Goal: Task Accomplishment & Management: Use online tool/utility

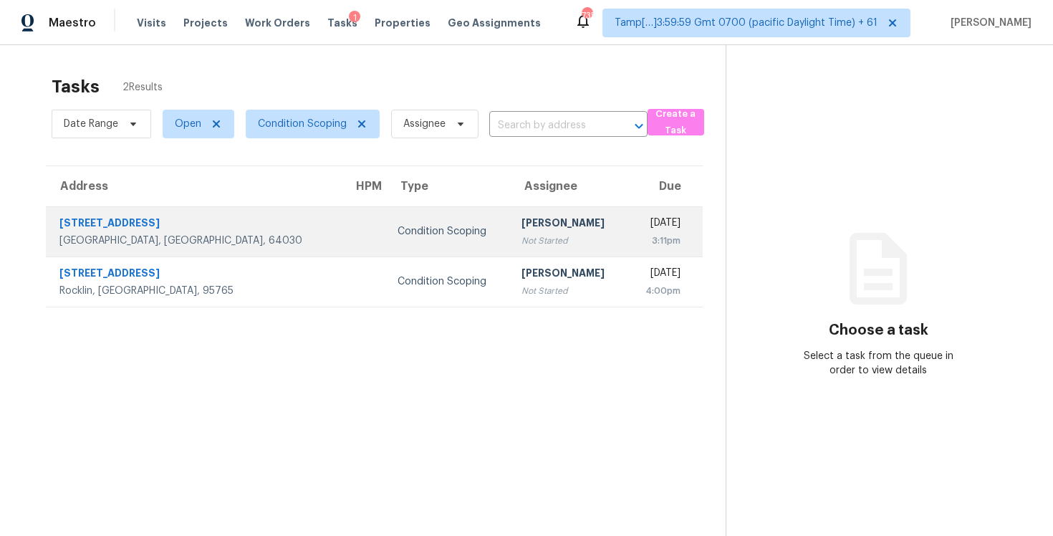
click at [386, 213] on td "Condition Scoping" at bounding box center [447, 231] width 123 height 50
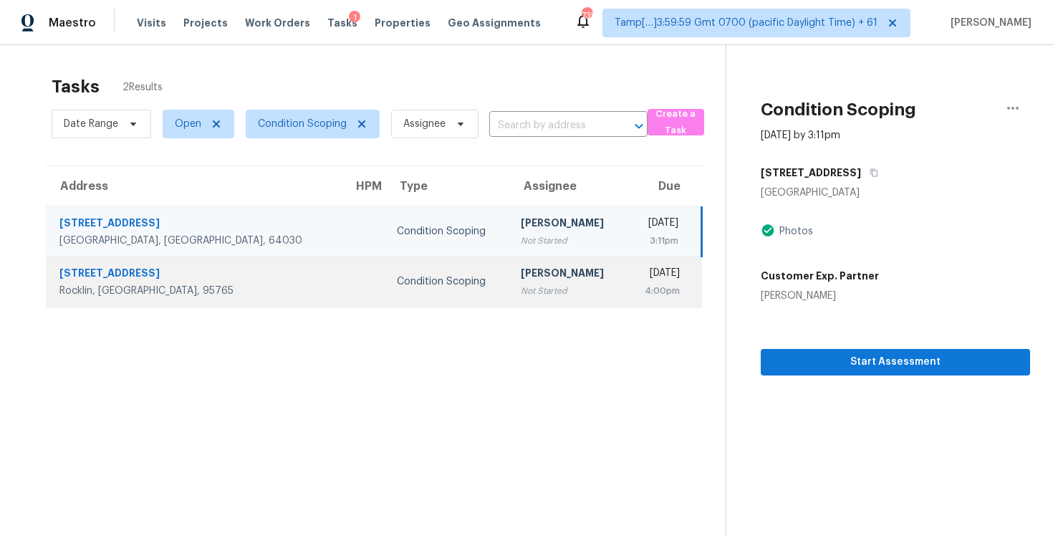
click at [406, 279] on div "Condition Scoping" at bounding box center [447, 281] width 100 height 14
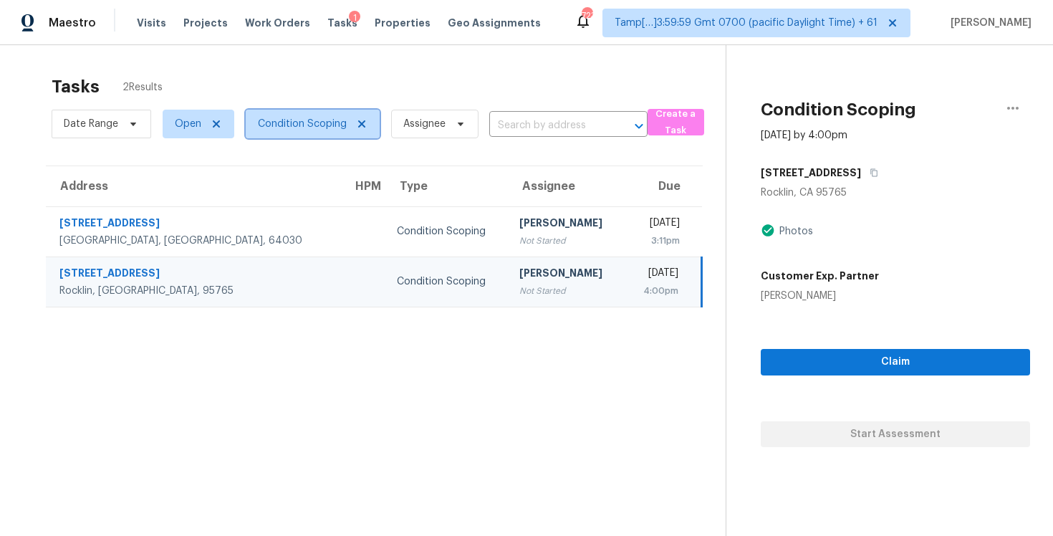
click at [298, 131] on span "Condition Scoping" at bounding box center [313, 124] width 134 height 29
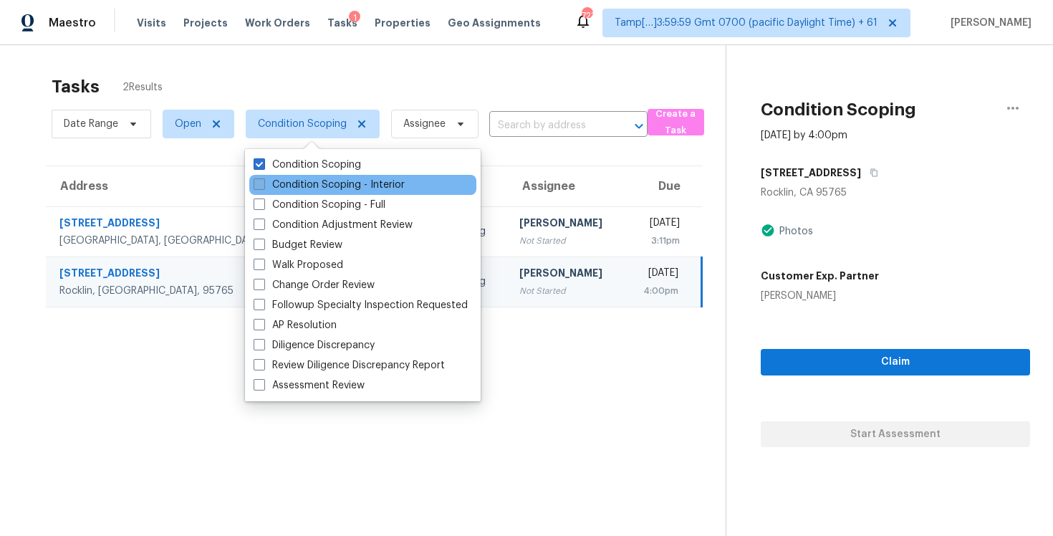
click at [315, 188] on label "Condition Scoping - Interior" at bounding box center [329, 185] width 151 height 14
click at [263, 187] on input "Condition Scoping - Interior" at bounding box center [258, 182] width 9 height 9
checkbox input "true"
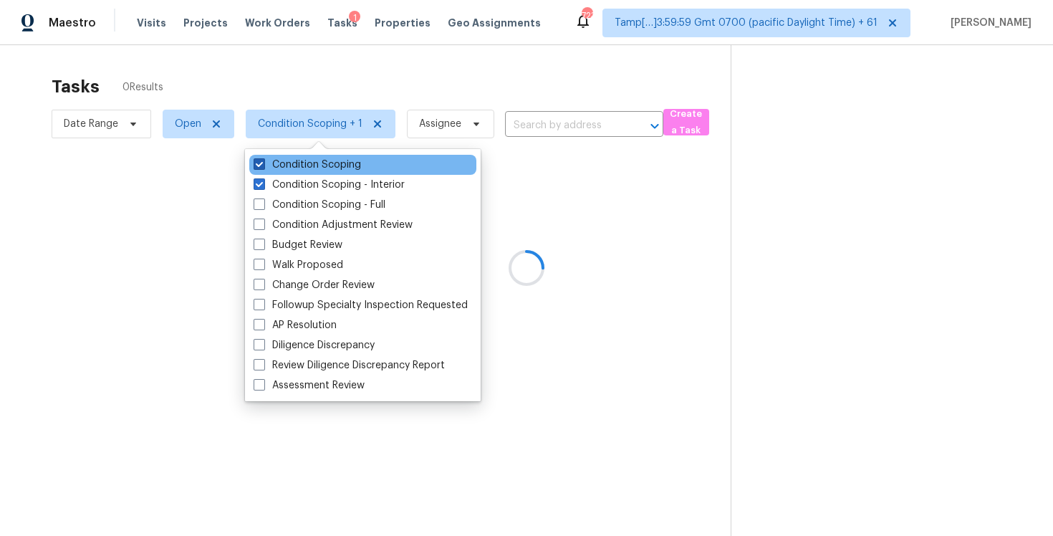
click at [310, 165] on label "Condition Scoping" at bounding box center [307, 165] width 107 height 14
click at [263, 165] on input "Condition Scoping" at bounding box center [258, 162] width 9 height 9
checkbox input "false"
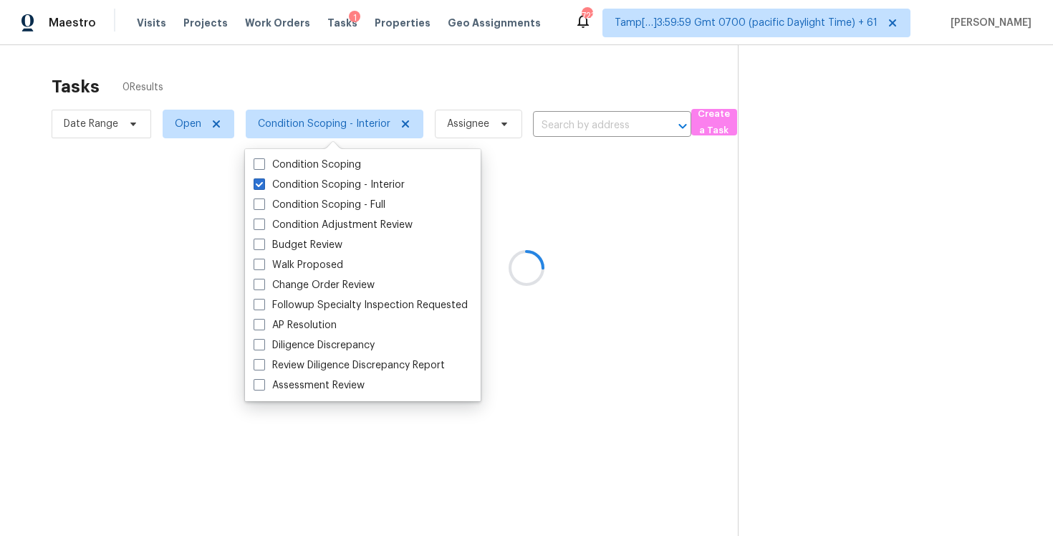
click at [342, 75] on div at bounding box center [526, 268] width 1053 height 536
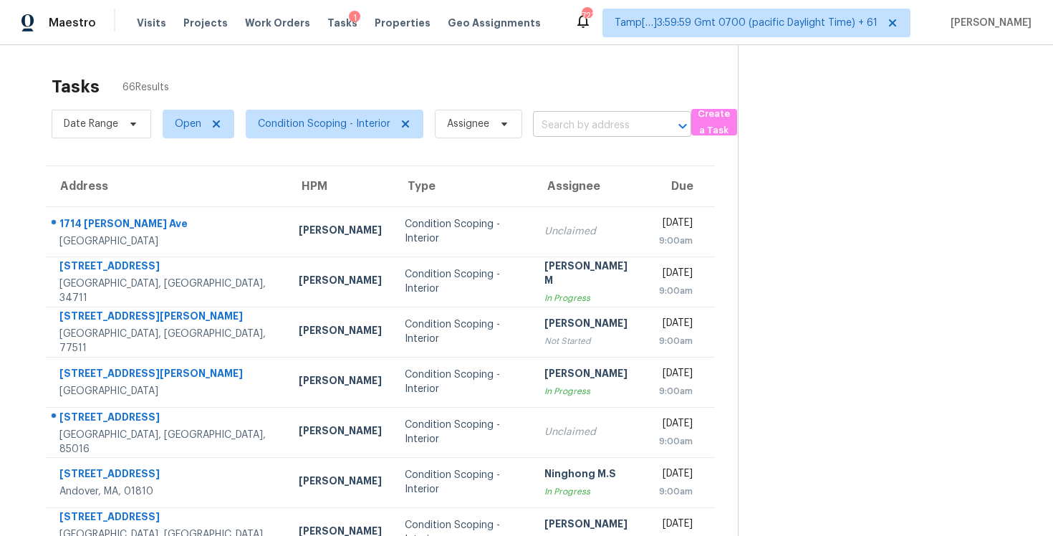
click at [584, 130] on input "text" at bounding box center [592, 126] width 118 height 22
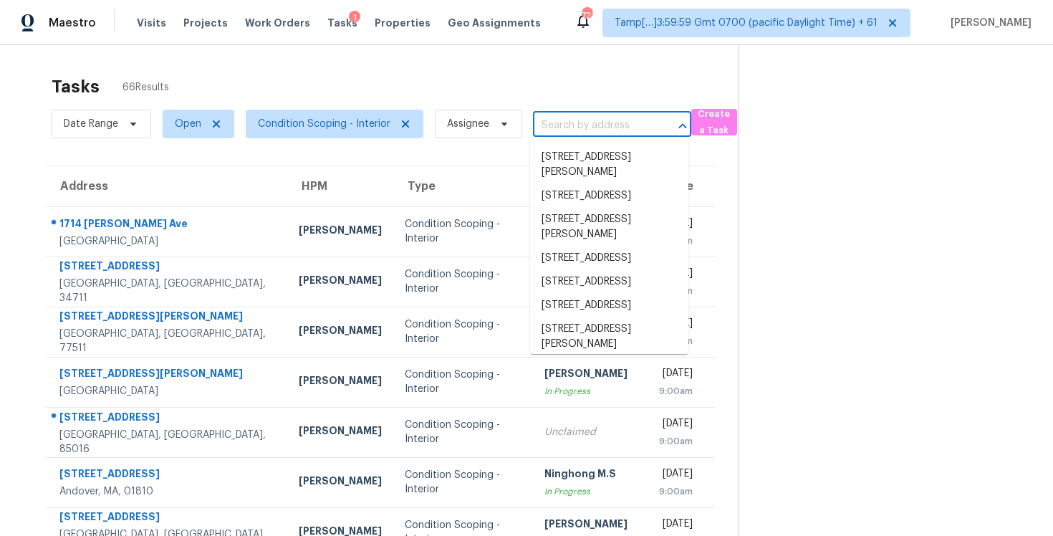
paste input "[STREET_ADDRESS]"
type input "[STREET_ADDRESS]"
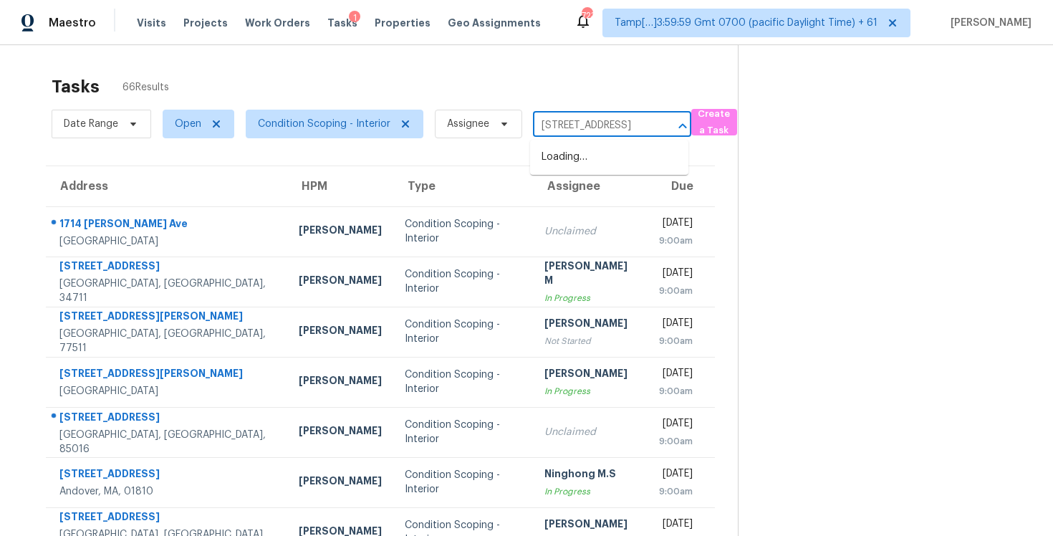
scroll to position [0, 113]
click at [593, 165] on li "[STREET_ADDRESS]" at bounding box center [609, 157] width 158 height 24
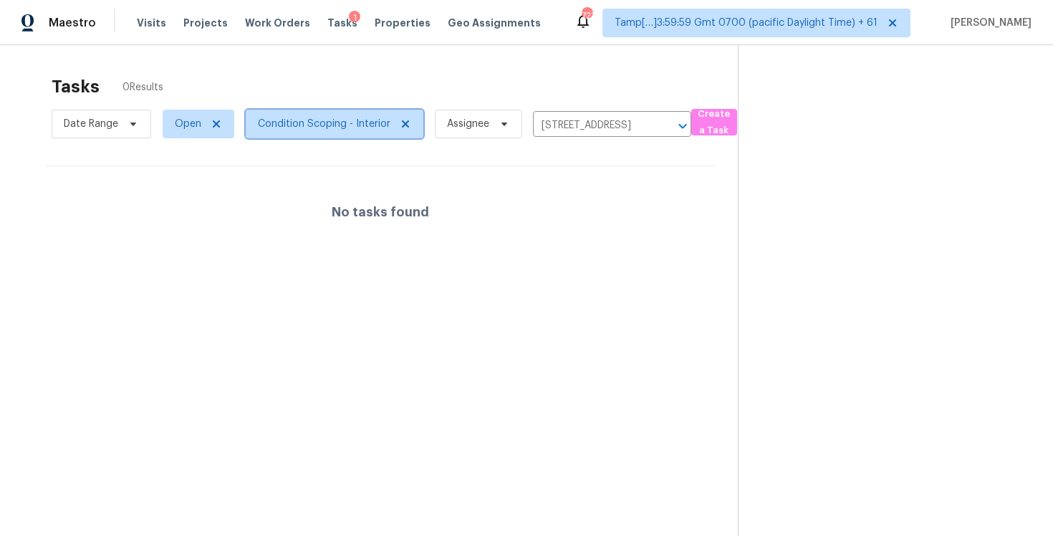
click at [368, 125] on span "Condition Scoping - Interior" at bounding box center [324, 124] width 133 height 14
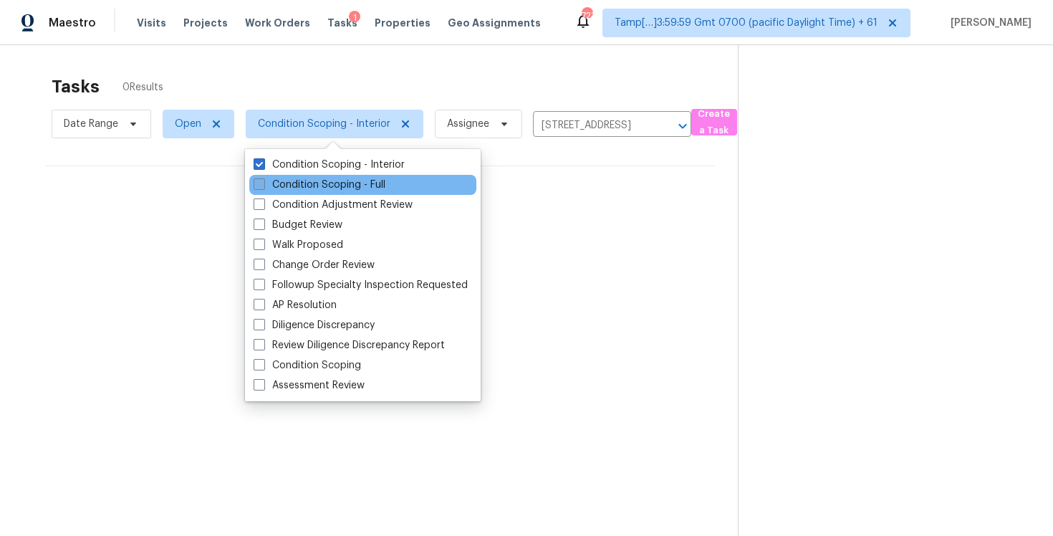
click at [355, 186] on label "Condition Scoping - Full" at bounding box center [320, 185] width 132 height 14
click at [263, 186] on input "Condition Scoping - Full" at bounding box center [258, 182] width 9 height 9
checkbox input "true"
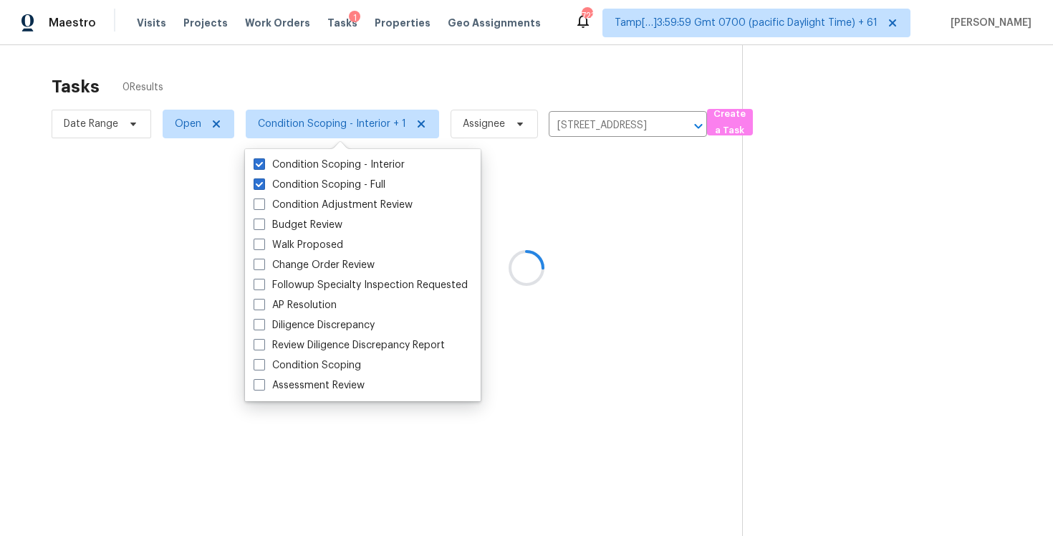
click at [345, 150] on div "Condition Scoping - Interior Condition Scoping - Full Condition Adjustment Revi…" at bounding box center [363, 275] width 236 height 252
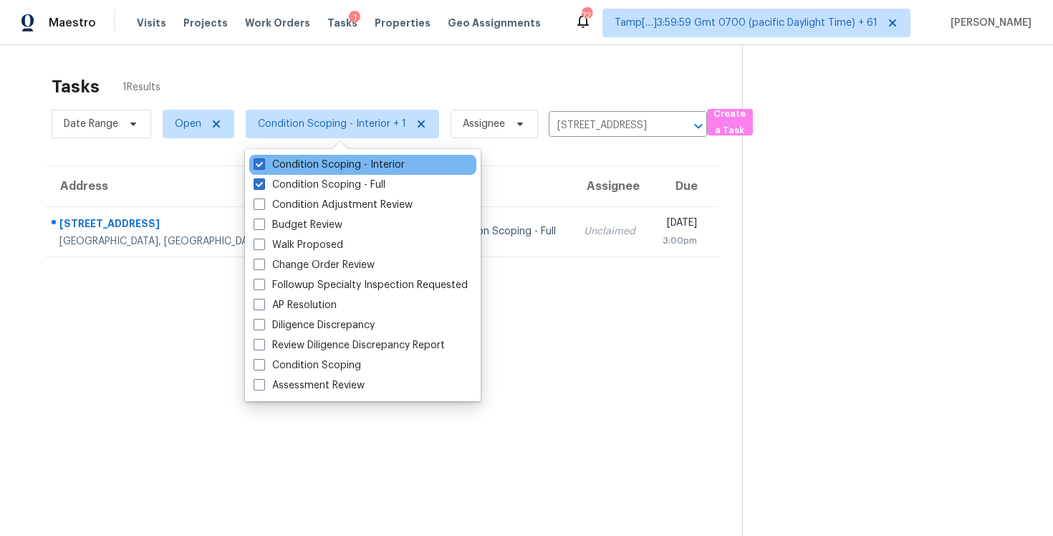
click at [346, 156] on div "Condition Scoping - Interior" at bounding box center [362, 165] width 227 height 20
click at [349, 165] on label "Condition Scoping - Interior" at bounding box center [329, 165] width 151 height 14
click at [263, 165] on input "Condition Scoping - Interior" at bounding box center [258, 162] width 9 height 9
checkbox input "false"
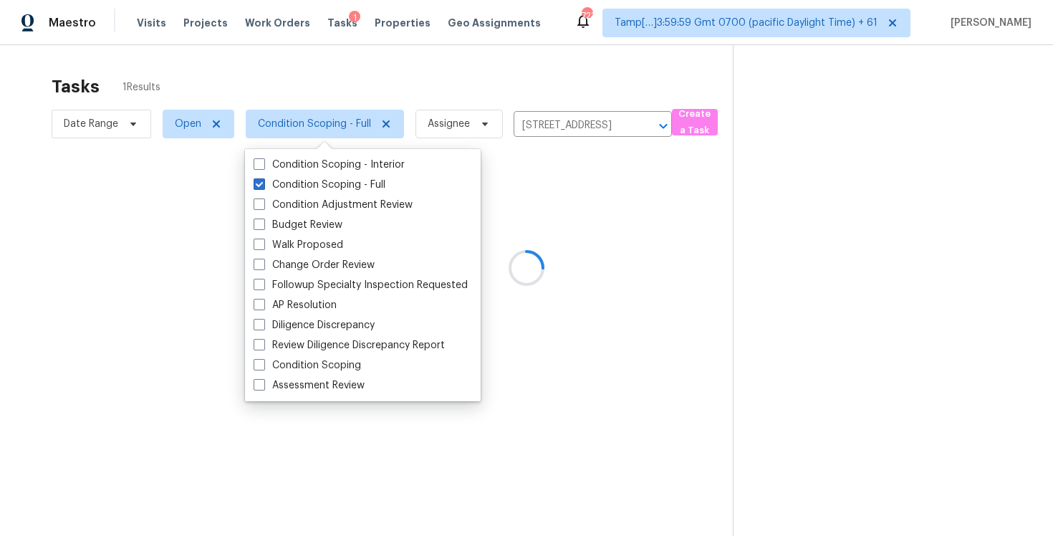
click at [367, 47] on div at bounding box center [526, 268] width 1053 height 536
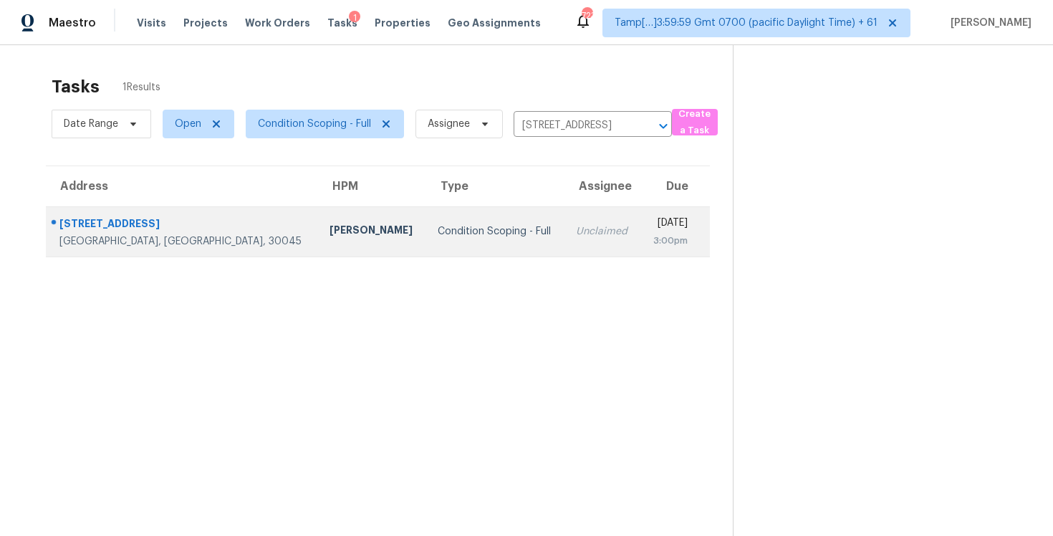
click at [438, 221] on td "Condition Scoping - Full" at bounding box center [495, 231] width 139 height 50
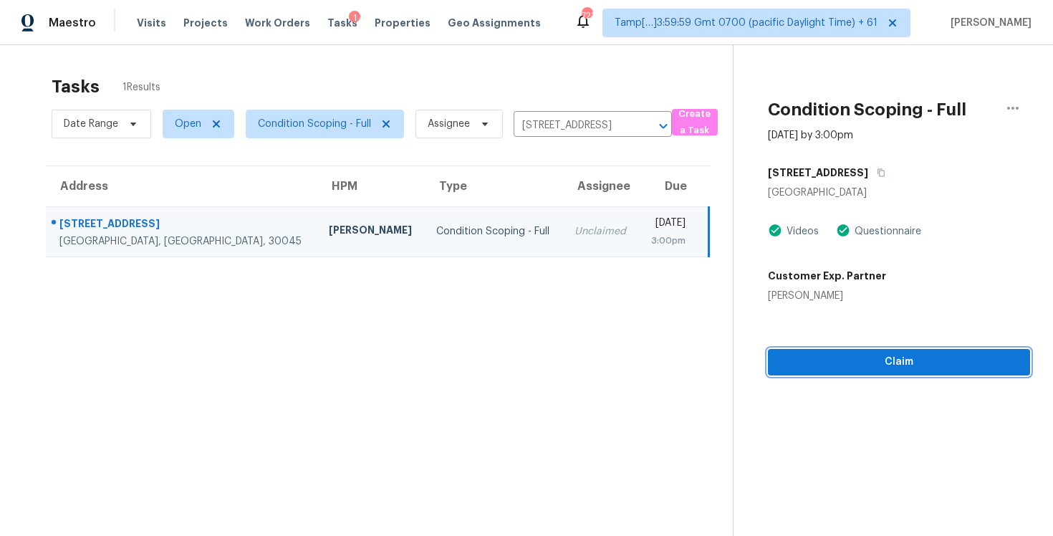
click at [829, 353] on span "Claim" at bounding box center [898, 362] width 239 height 18
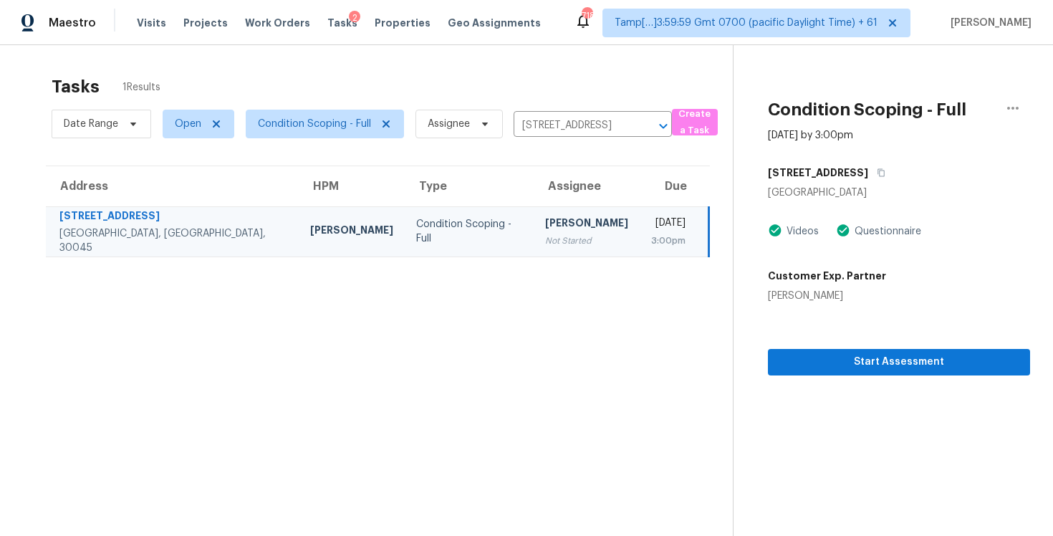
click at [571, 226] on td "[PERSON_NAME] Not Started" at bounding box center [587, 231] width 106 height 50
click at [631, 132] on div "[STREET_ADDRESS] ​" at bounding box center [593, 126] width 158 height 22
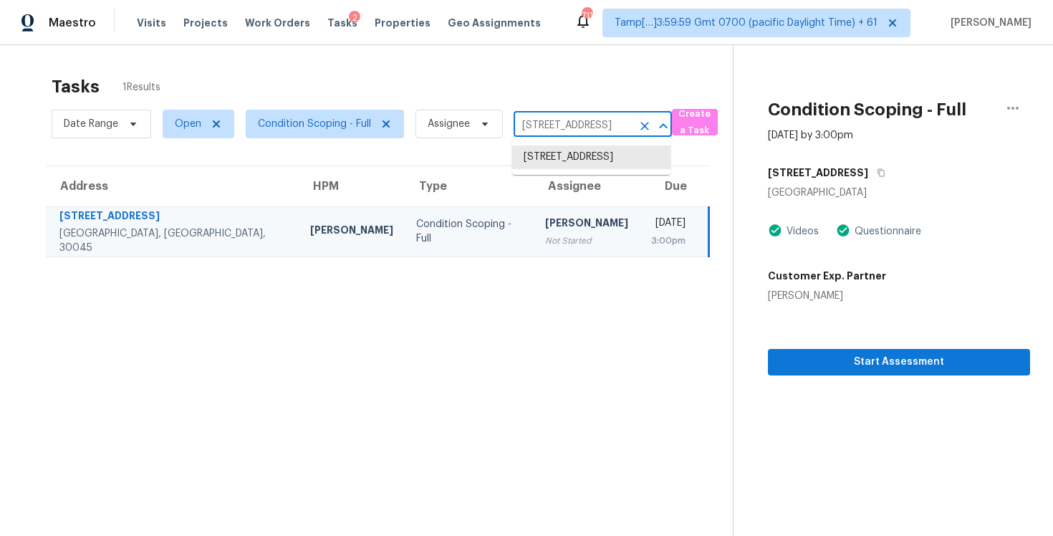
click at [641, 129] on icon "Clear" at bounding box center [645, 126] width 9 height 9
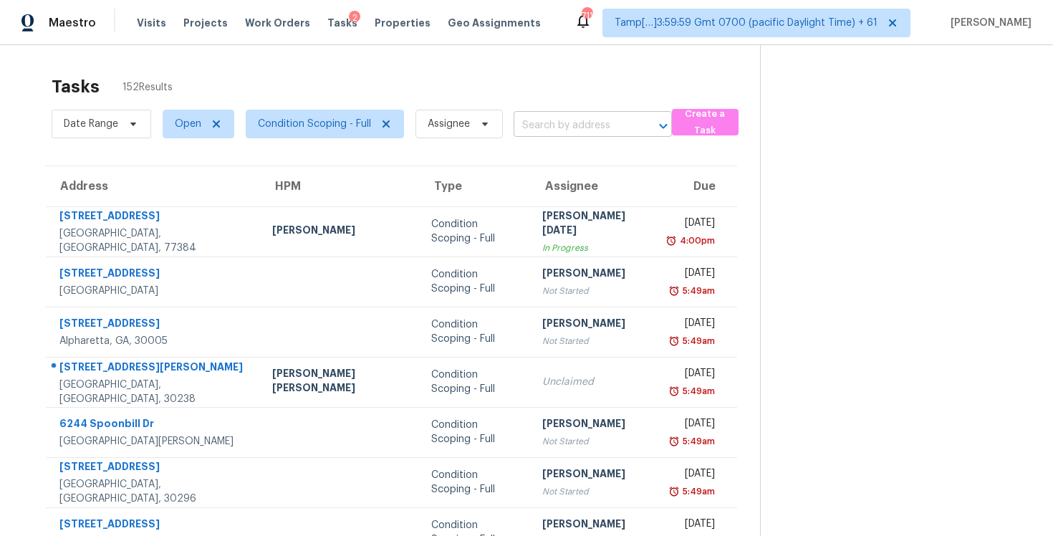
click at [555, 123] on input "text" at bounding box center [573, 126] width 118 height 22
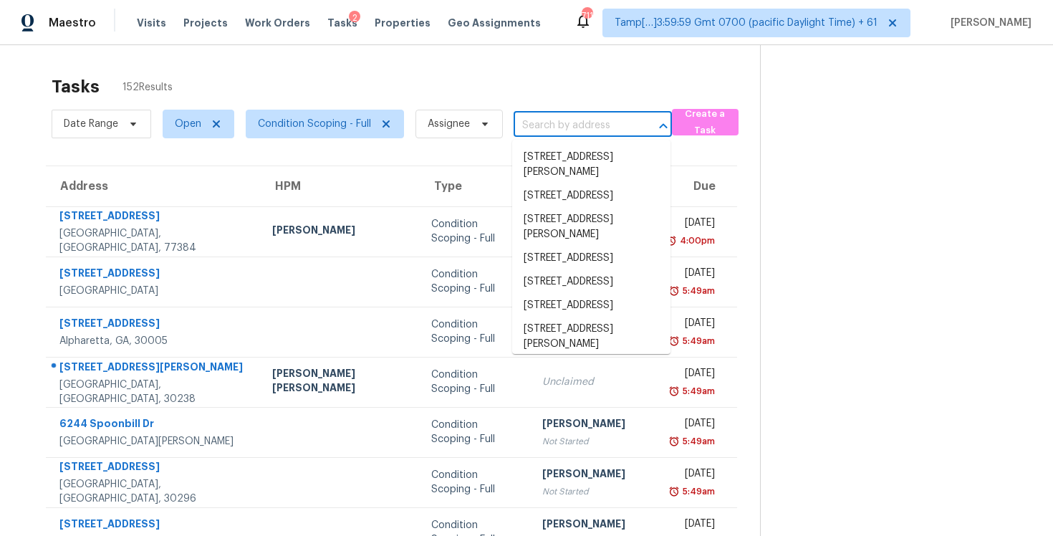
paste input "[STREET_ADDRESS][PERSON_NAME]"
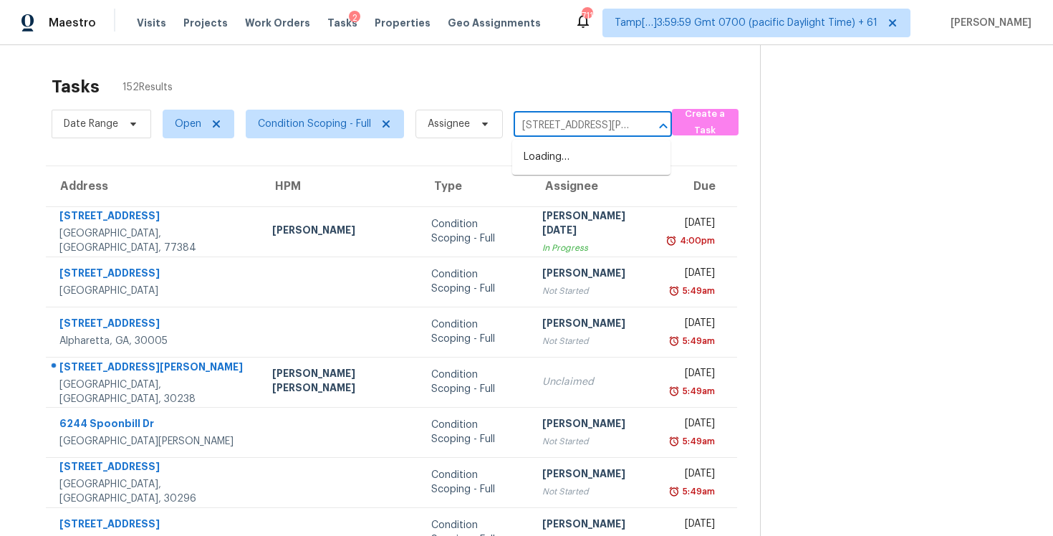
scroll to position [0, 97]
type input "[STREET_ADDRESS][PERSON_NAME]"
click at [363, 113] on span "Condition Scoping - Full" at bounding box center [325, 124] width 158 height 29
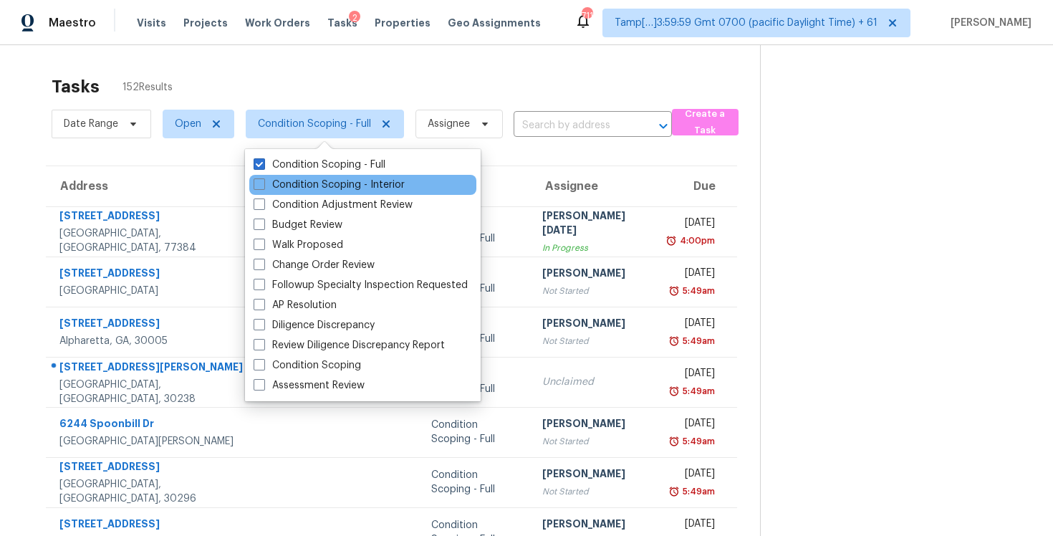
click at [356, 176] on div "Condition Scoping - Interior" at bounding box center [362, 185] width 227 height 20
click at [359, 181] on label "Condition Scoping - Interior" at bounding box center [329, 185] width 151 height 14
click at [263, 181] on input "Condition Scoping - Interior" at bounding box center [258, 182] width 9 height 9
checkbox input "true"
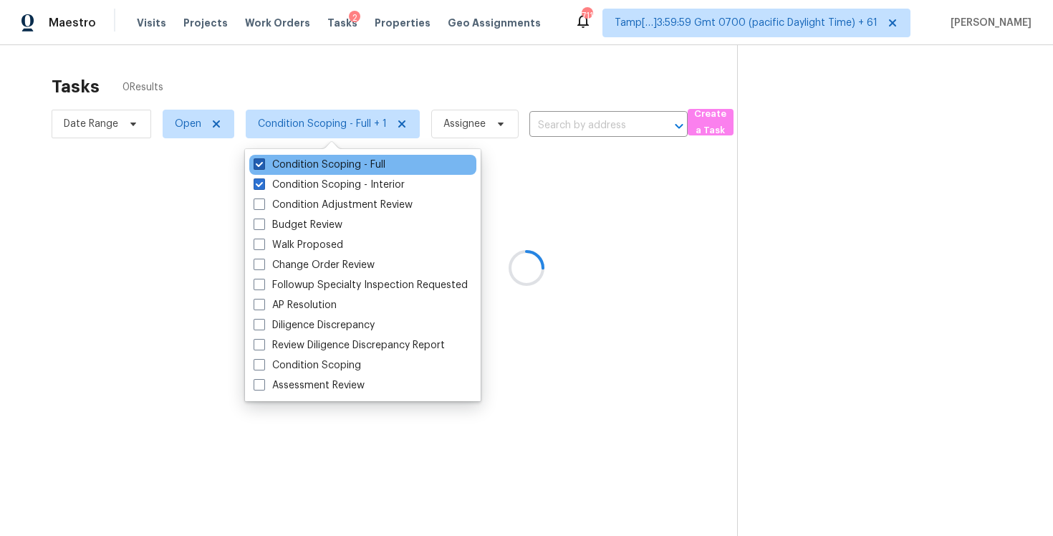
click at [356, 170] on label "Condition Scoping - Full" at bounding box center [320, 165] width 132 height 14
click at [263, 167] on input "Condition Scoping - Full" at bounding box center [258, 162] width 9 height 9
checkbox input "false"
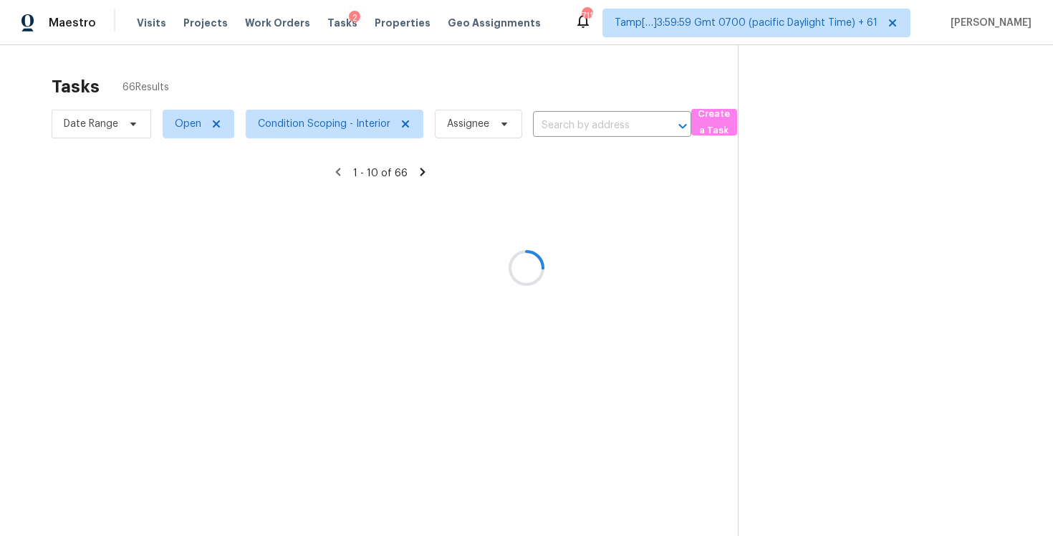
click at [345, 87] on div at bounding box center [526, 268] width 1053 height 536
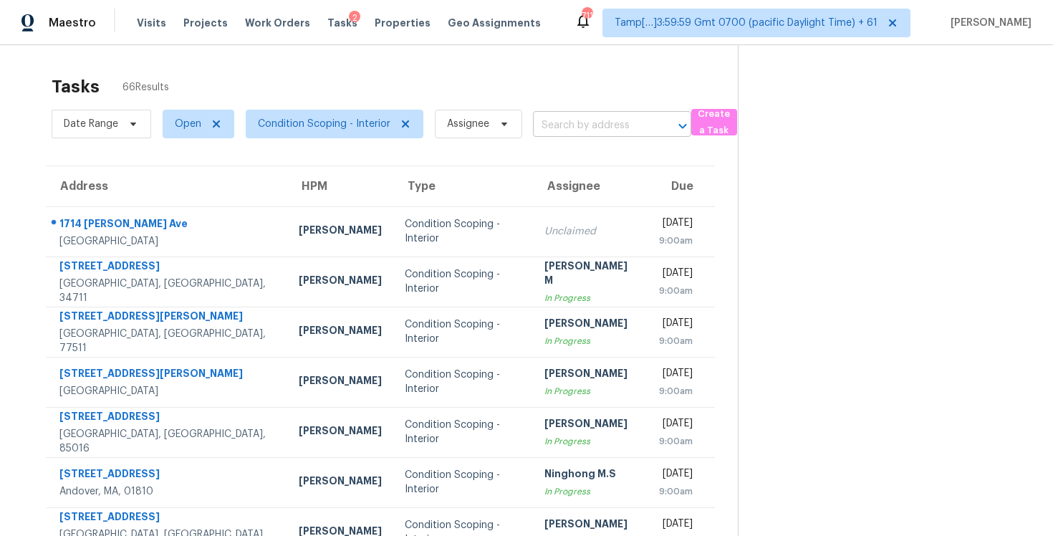
click at [583, 124] on input "text" at bounding box center [592, 126] width 118 height 22
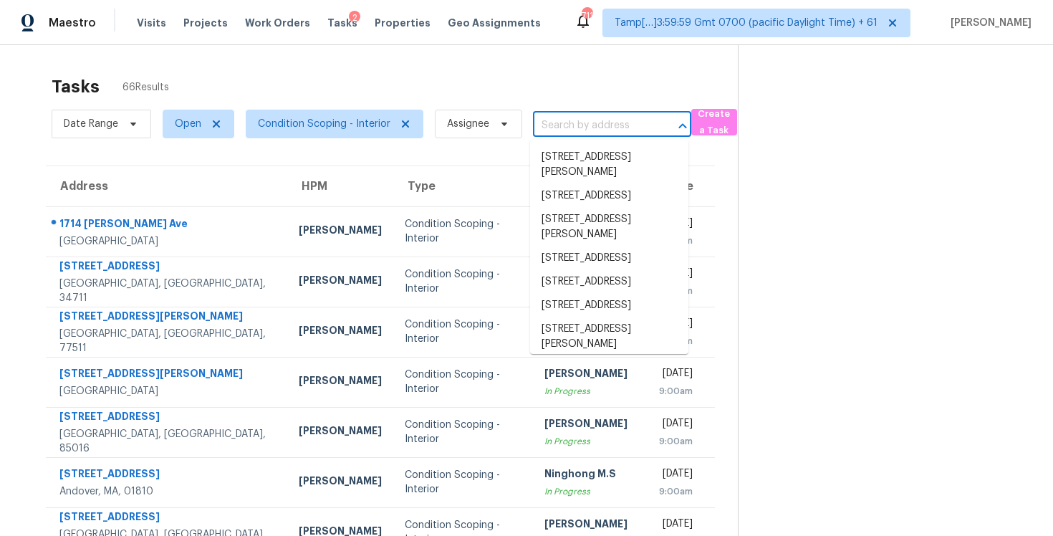
paste input "[STREET_ADDRESS][PERSON_NAME]"
type input "[STREET_ADDRESS][PERSON_NAME]"
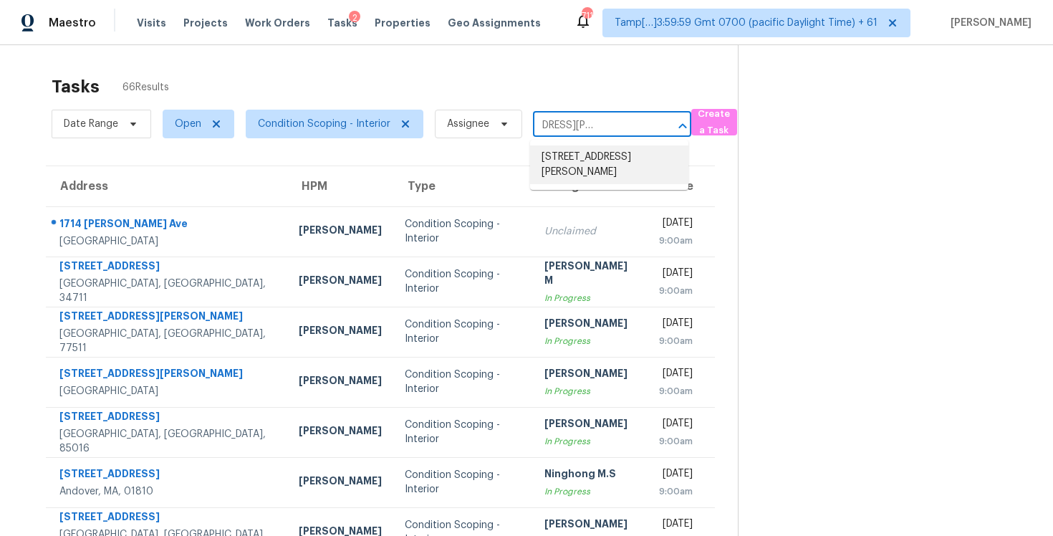
click at [589, 150] on li "[STREET_ADDRESS][PERSON_NAME]" at bounding box center [609, 164] width 158 height 39
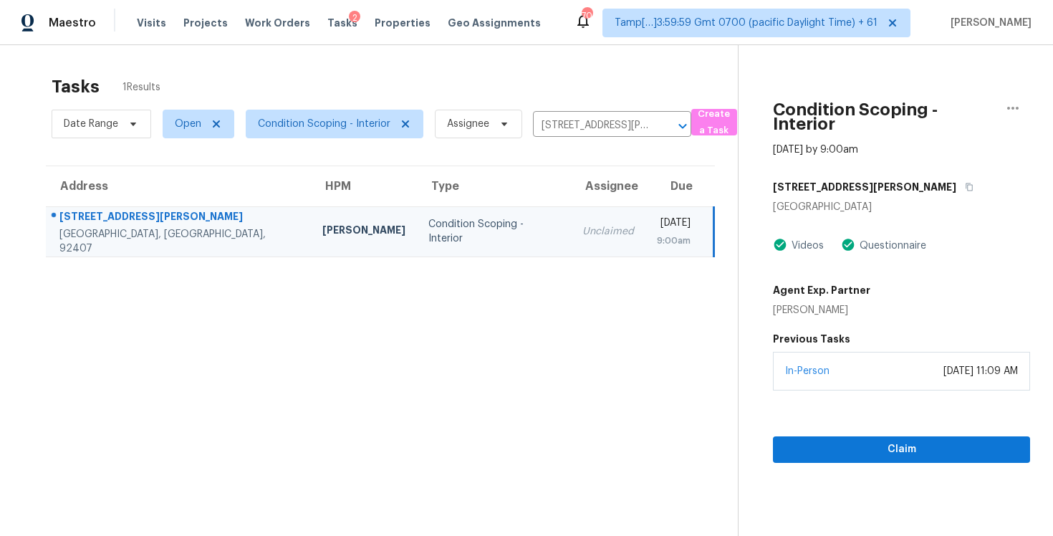
click at [876, 464] on section "Condition Scoping - Interior [DATE] by 9:00am [STREET_ADDRESS][PERSON_NAME] Vid…" at bounding box center [884, 313] width 292 height 536
click at [875, 456] on span "Claim" at bounding box center [902, 450] width 234 height 18
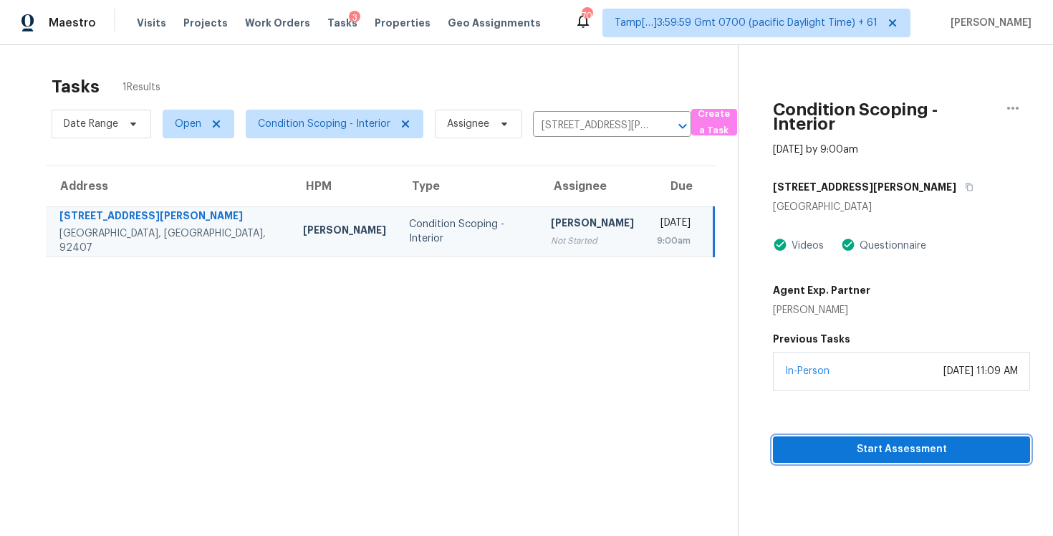
click at [835, 448] on span "Start Assessment" at bounding box center [902, 450] width 234 height 18
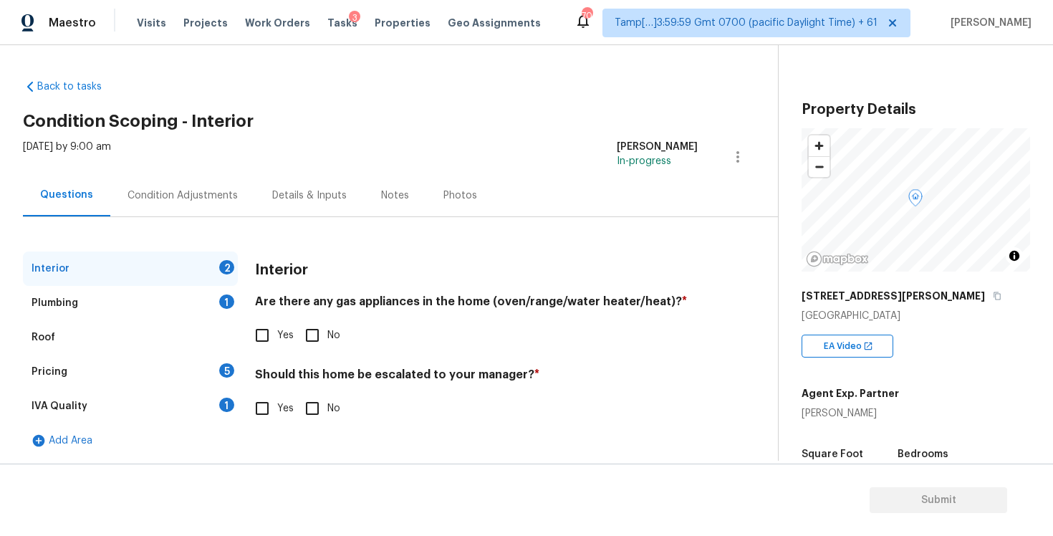
scroll to position [1, 0]
click at [179, 299] on div "Plumbing 1" at bounding box center [130, 301] width 215 height 34
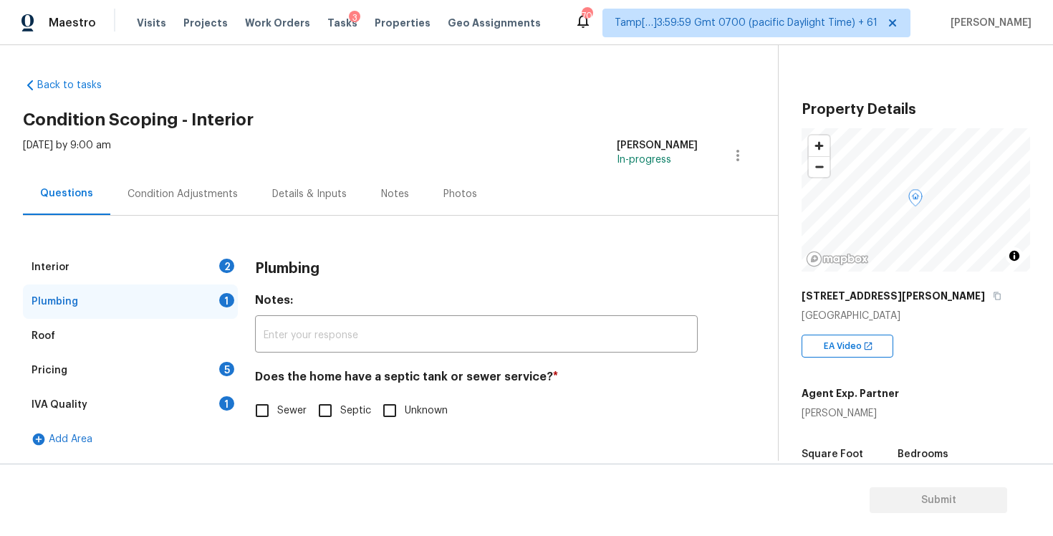
click at [262, 404] on input "Sewer" at bounding box center [262, 410] width 30 height 30
checkbox input "true"
click at [222, 192] on div "Condition Adjustments" at bounding box center [183, 194] width 110 height 14
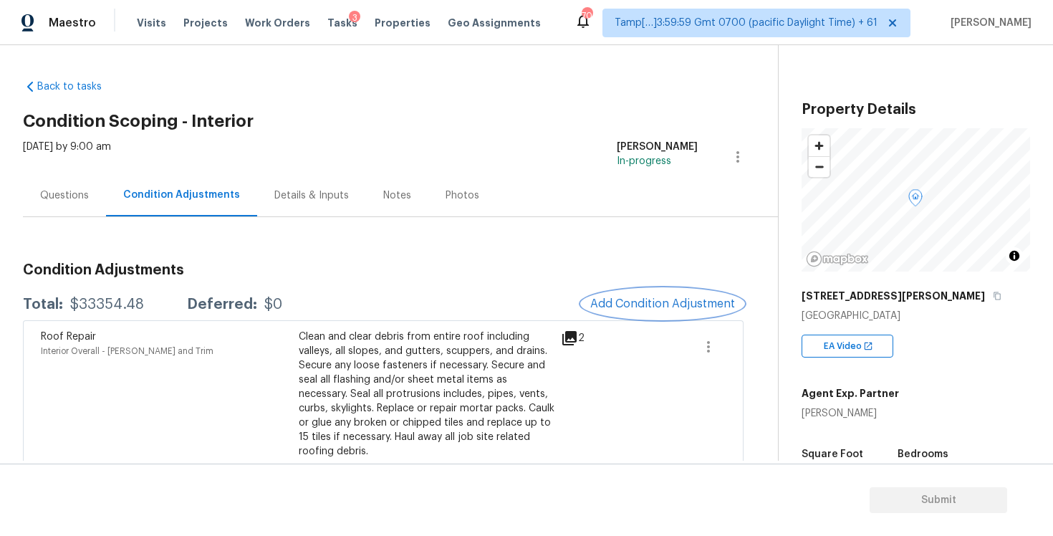
click at [674, 291] on button "Add Condition Adjustment" at bounding box center [663, 304] width 162 height 30
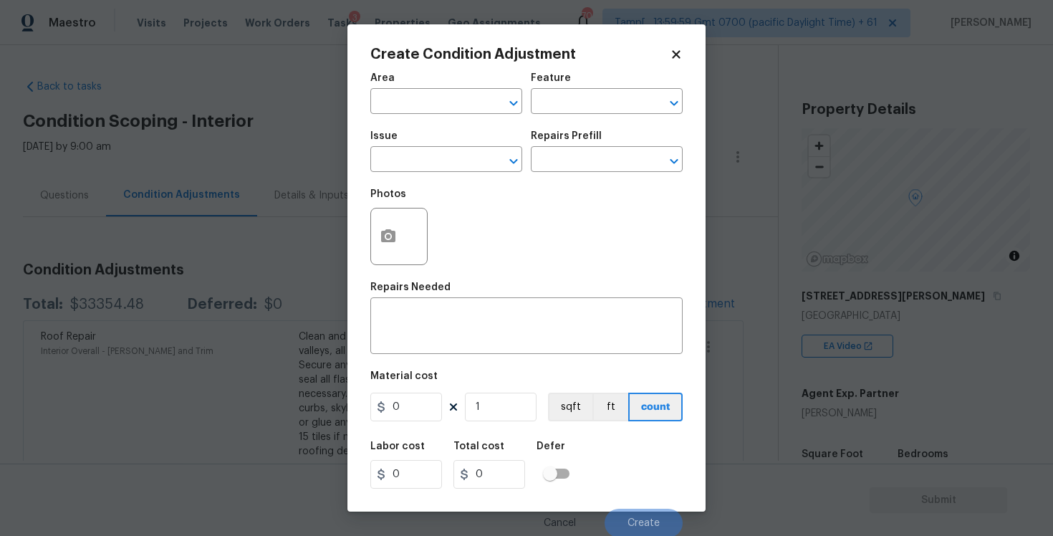
click at [349, 340] on div "Create Condition Adjustment Area ​ Feature ​ Issue ​ Repairs Prefill ​ Photos R…" at bounding box center [526, 267] width 358 height 487
click at [305, 342] on body "Maestro Visits Projects Work Orders Tasks 3 Properties Geo Assignments 709 Tamp…" at bounding box center [526, 268] width 1053 height 536
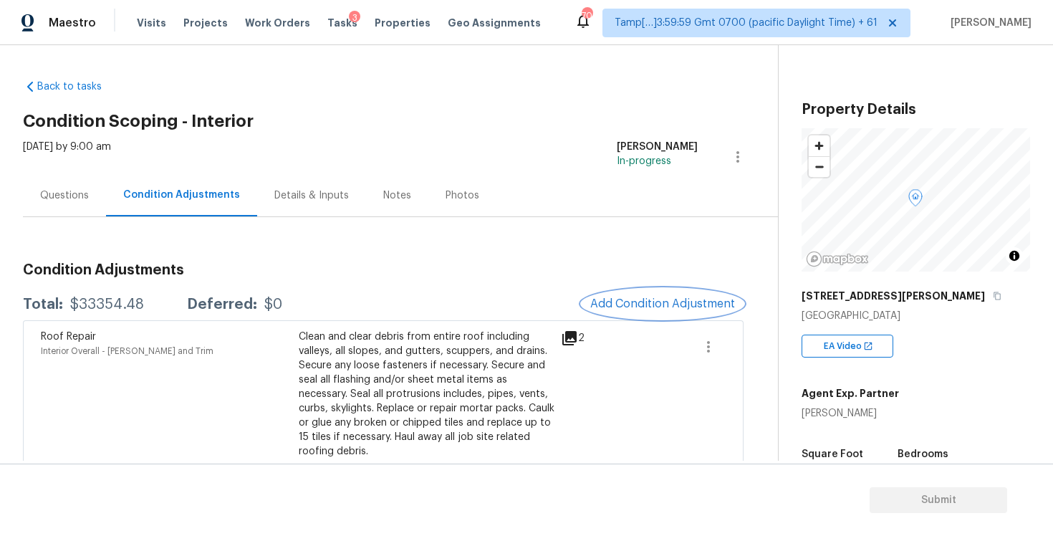
click at [647, 309] on span "Add Condition Adjustment" at bounding box center [662, 303] width 145 height 13
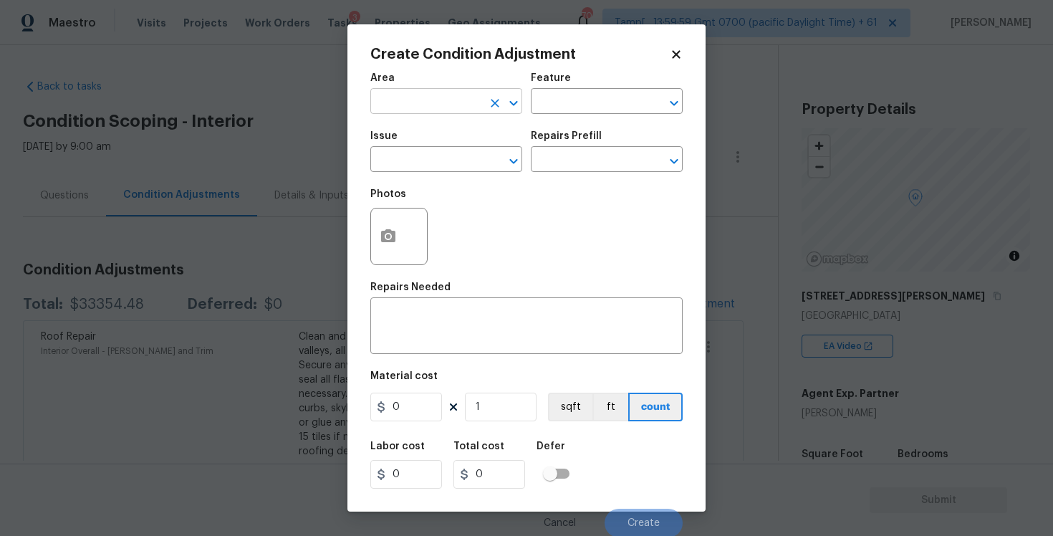
click at [448, 107] on input "text" at bounding box center [426, 103] width 112 height 22
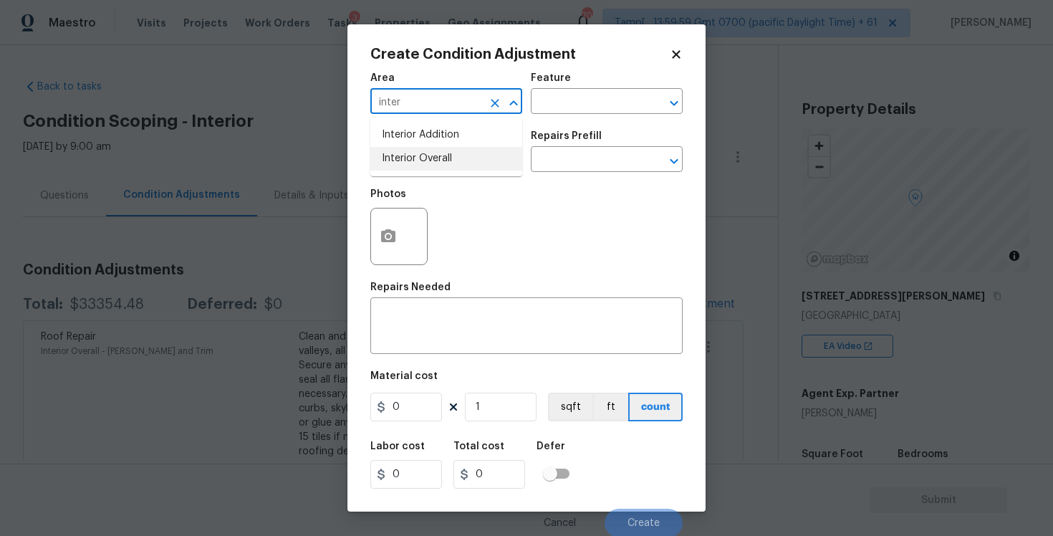
click at [448, 158] on li "Interior Overall" at bounding box center [446, 159] width 152 height 24
type input "Interior Overall"
click at [448, 158] on input "text" at bounding box center [426, 161] width 112 height 22
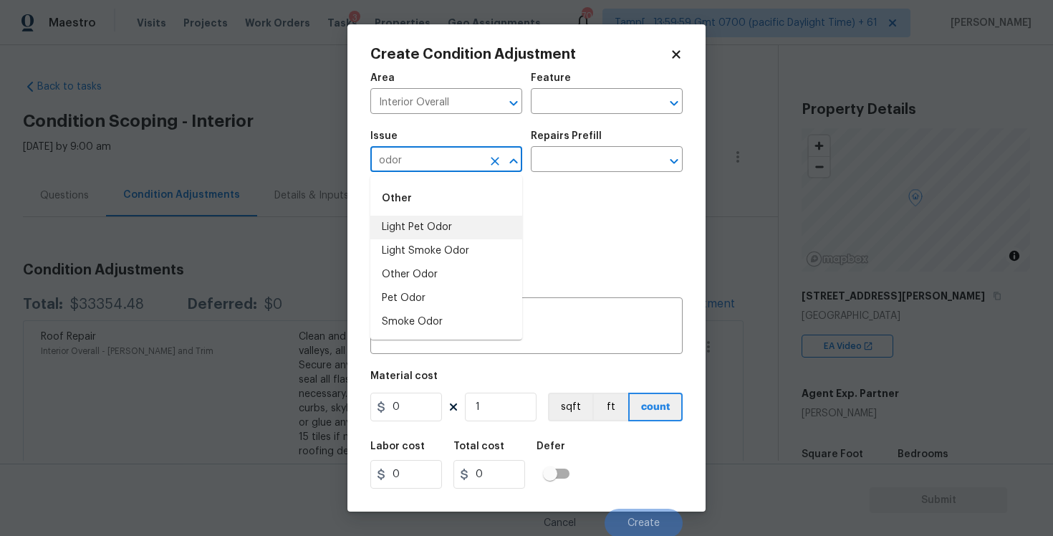
click at [440, 234] on li "Light Pet Odor" at bounding box center [446, 228] width 152 height 24
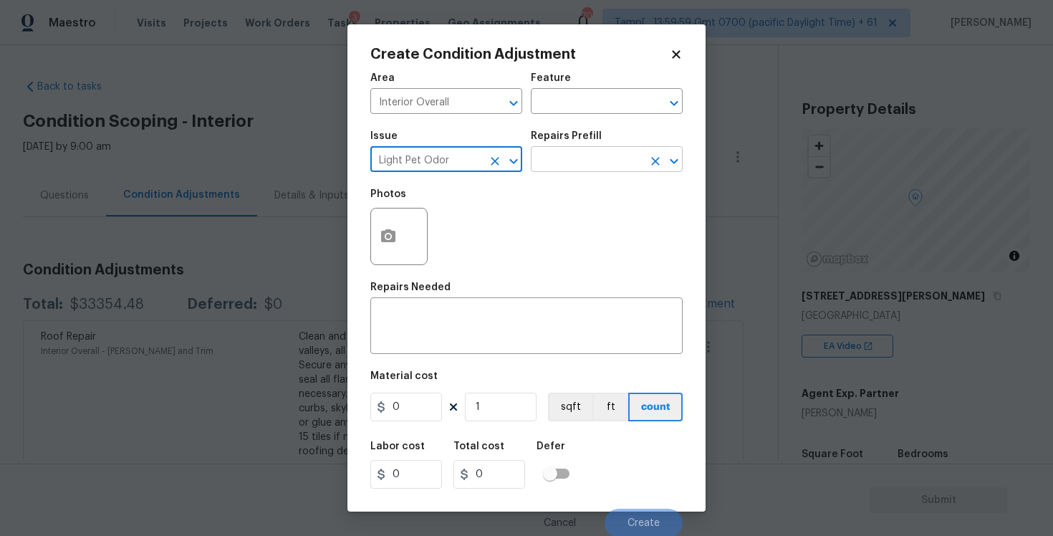
type input "Light Pet Odor"
click at [620, 155] on input "text" at bounding box center [587, 161] width 112 height 22
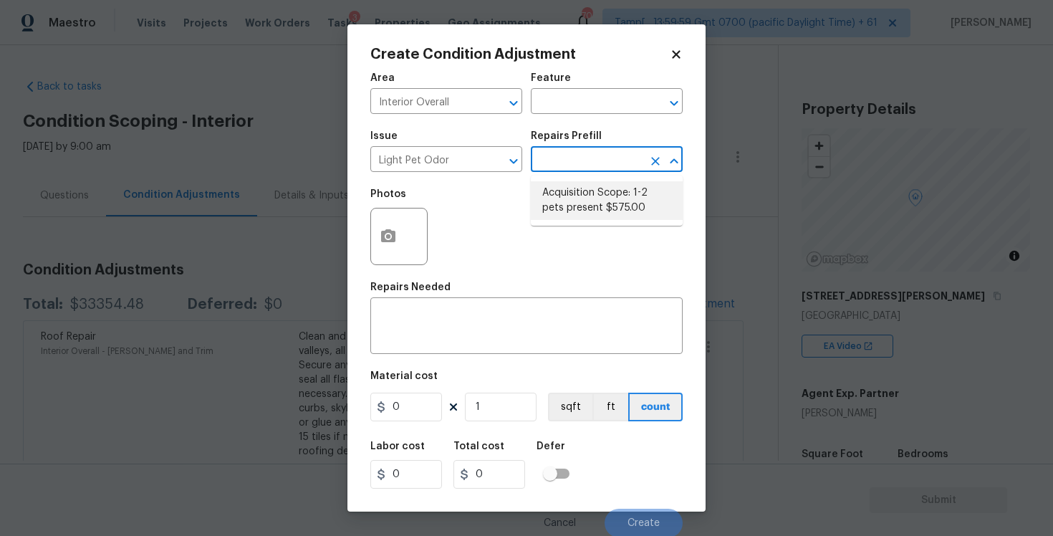
click at [614, 201] on li "Acquisition Scope: 1-2 pets present $575.00" at bounding box center [607, 200] width 152 height 39
type textarea "Acquisition Scope: 1-2 pets present"
type input "575"
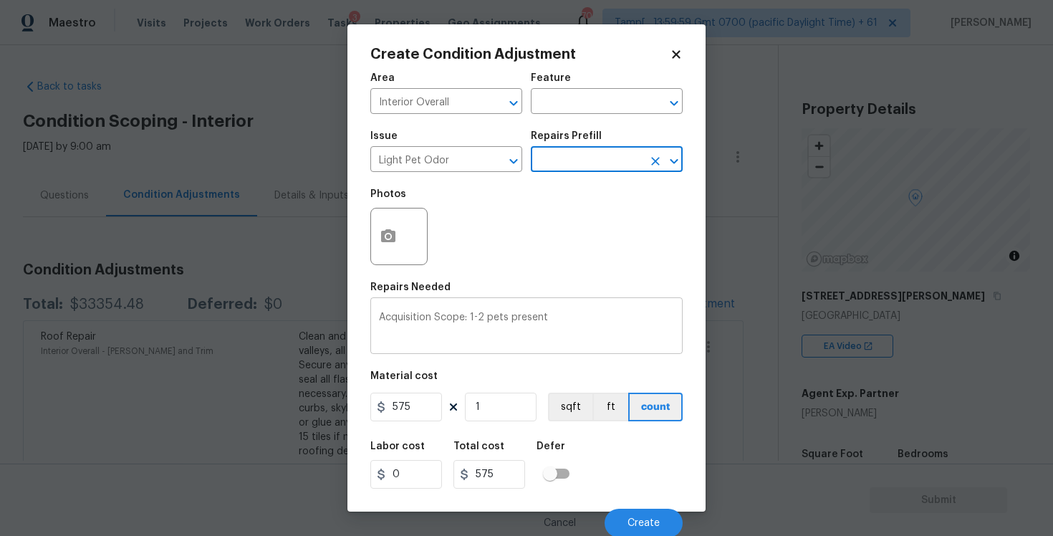
scroll to position [2, 0]
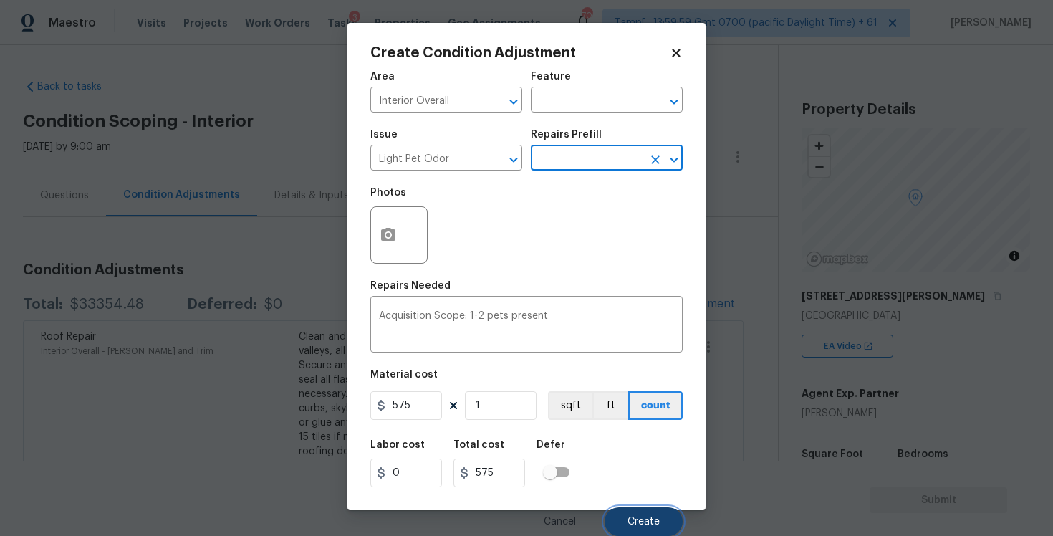
click at [649, 521] on span "Create" at bounding box center [644, 522] width 32 height 11
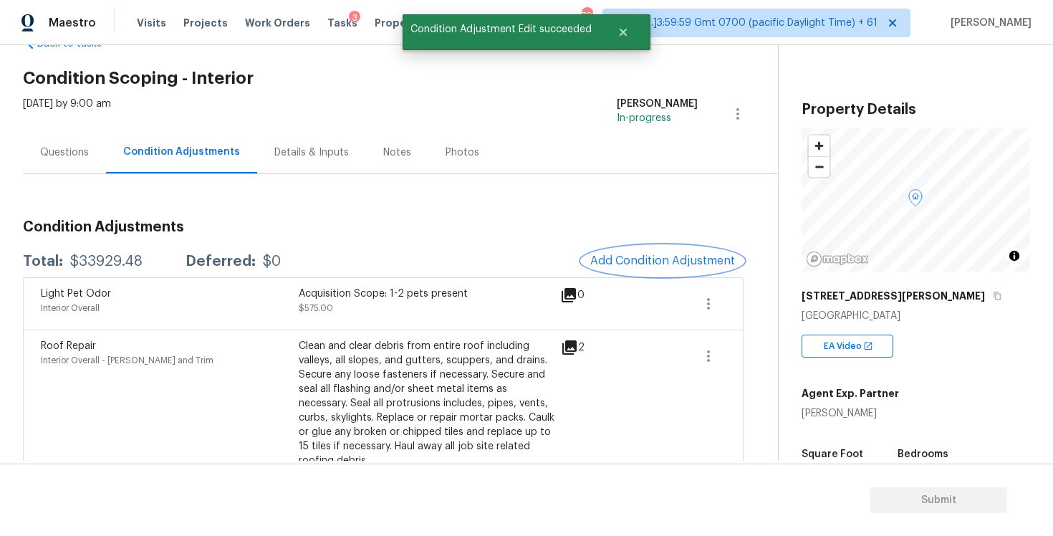
scroll to position [92, 0]
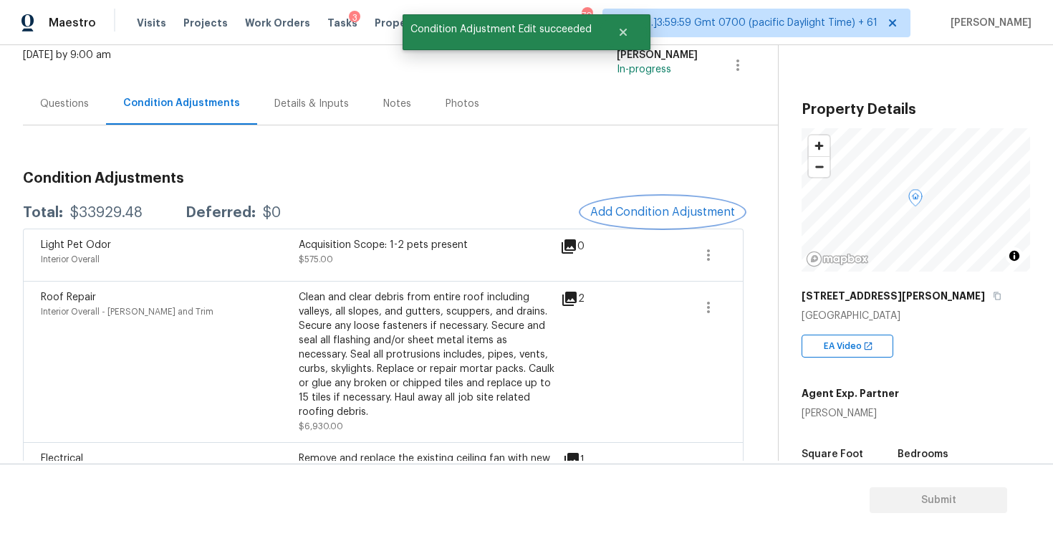
click at [652, 218] on span "Add Condition Adjustment" at bounding box center [662, 212] width 145 height 13
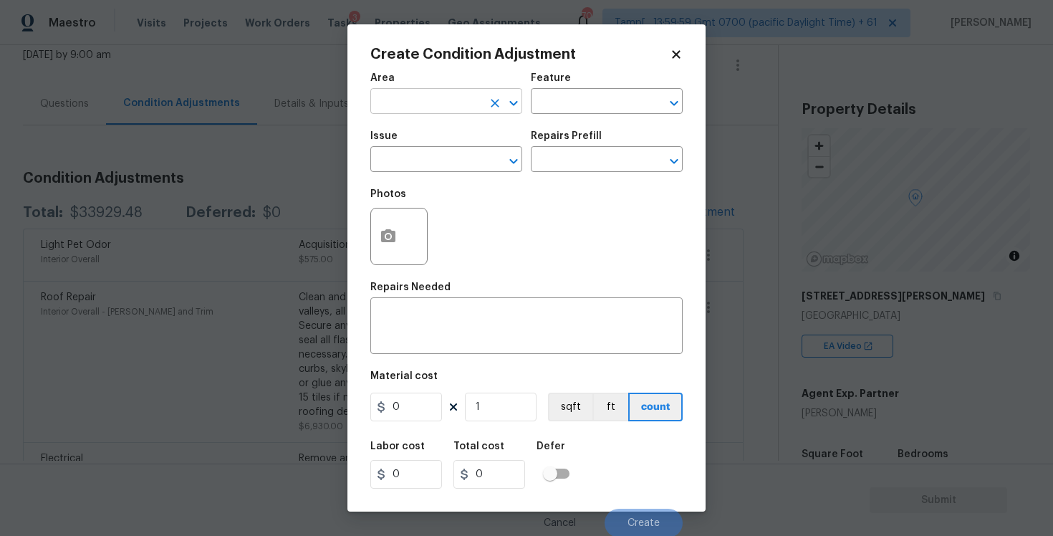
click at [441, 97] on input "text" at bounding box center [426, 103] width 112 height 22
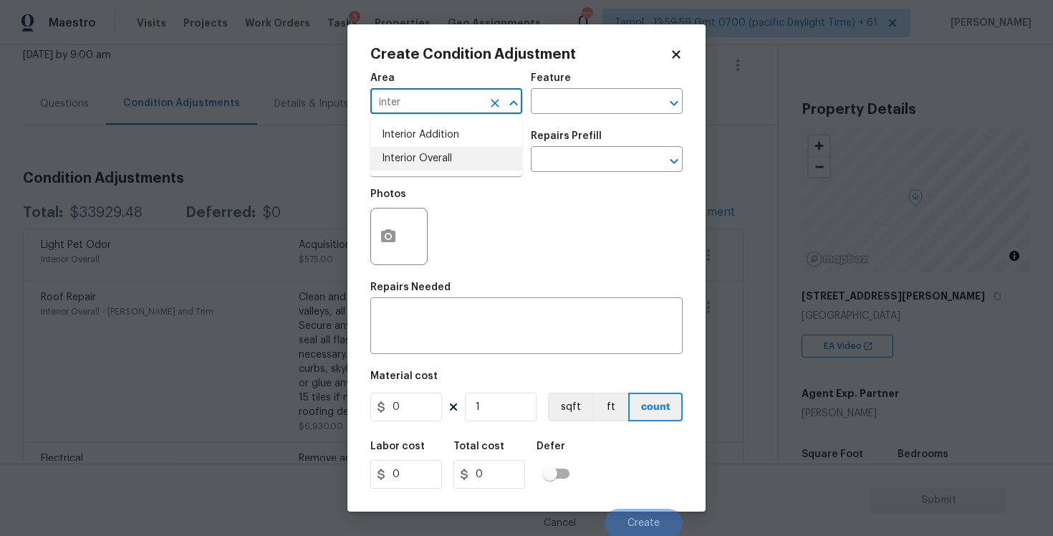
click at [436, 162] on li "Interior Overall" at bounding box center [446, 159] width 152 height 24
type input "Interior Overall"
click at [436, 162] on input "text" at bounding box center [426, 161] width 112 height 22
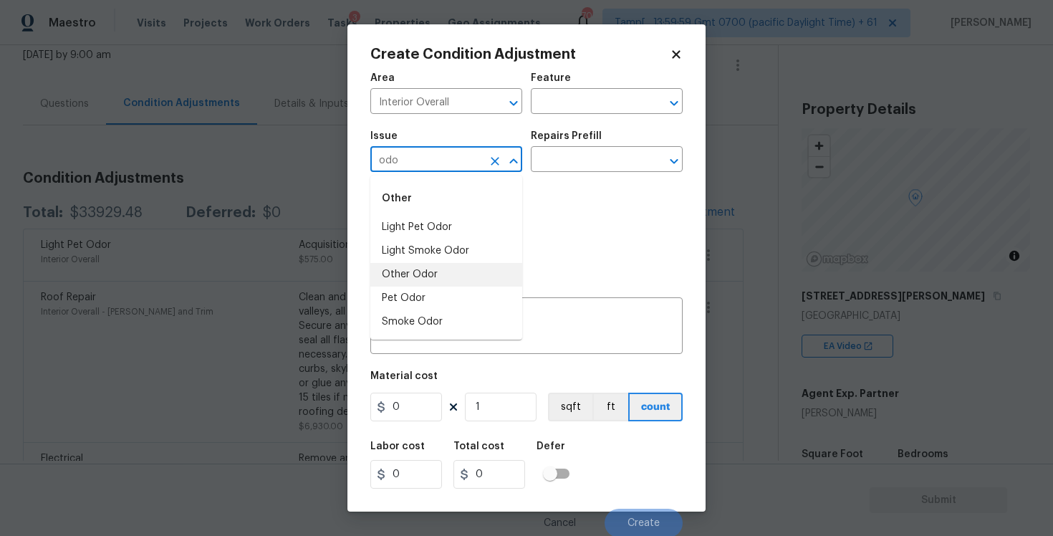
click at [430, 270] on li "Other Odor" at bounding box center [446, 275] width 152 height 24
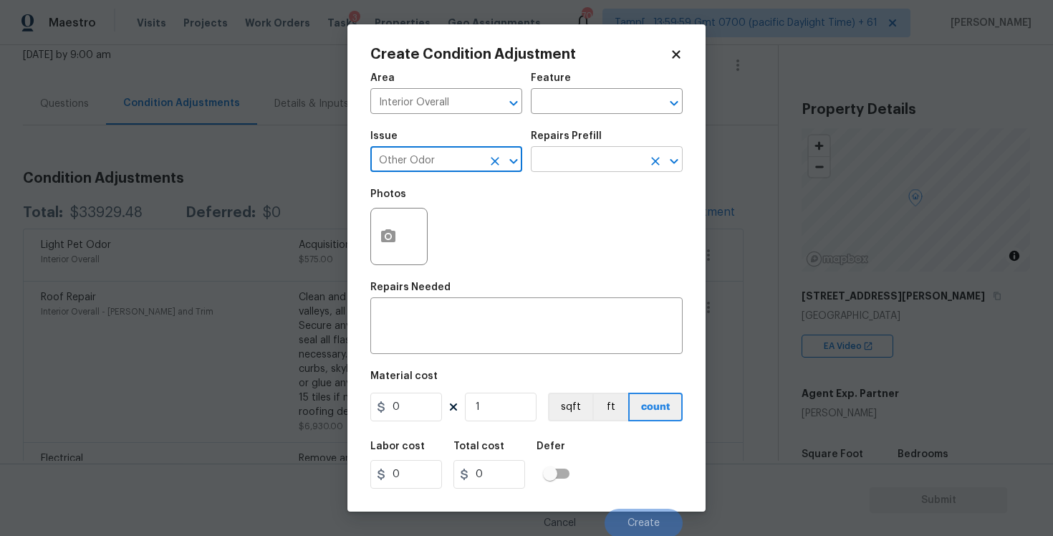
type input "Other Odor"
click at [605, 155] on input "text" at bounding box center [587, 161] width 112 height 22
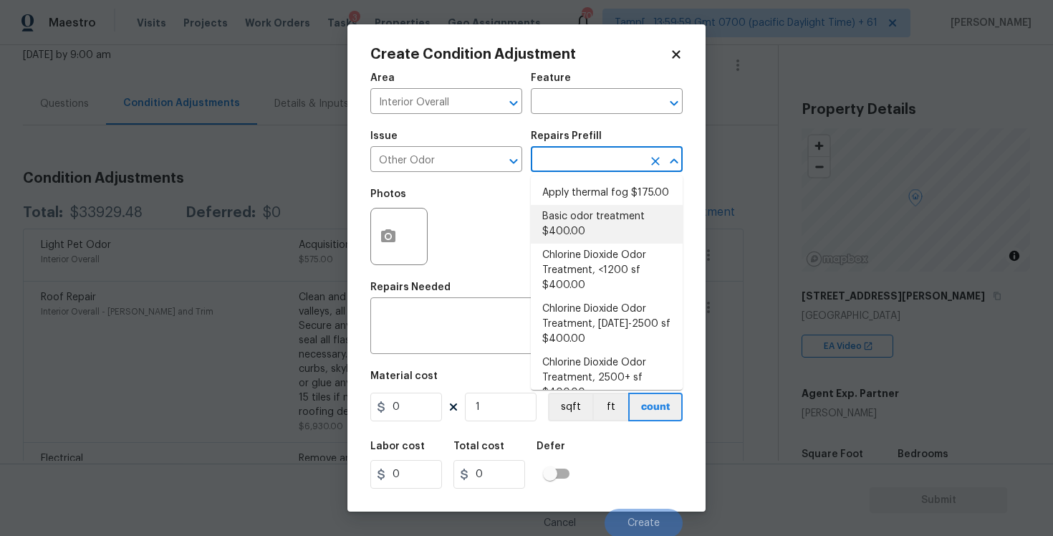
click at [599, 224] on li "Basic odor treatment $400.00" at bounding box center [607, 224] width 152 height 39
type textarea "OD Odor Protocol: Heavy Odor present. Remediate home odor. Including but not li…"
type input "400"
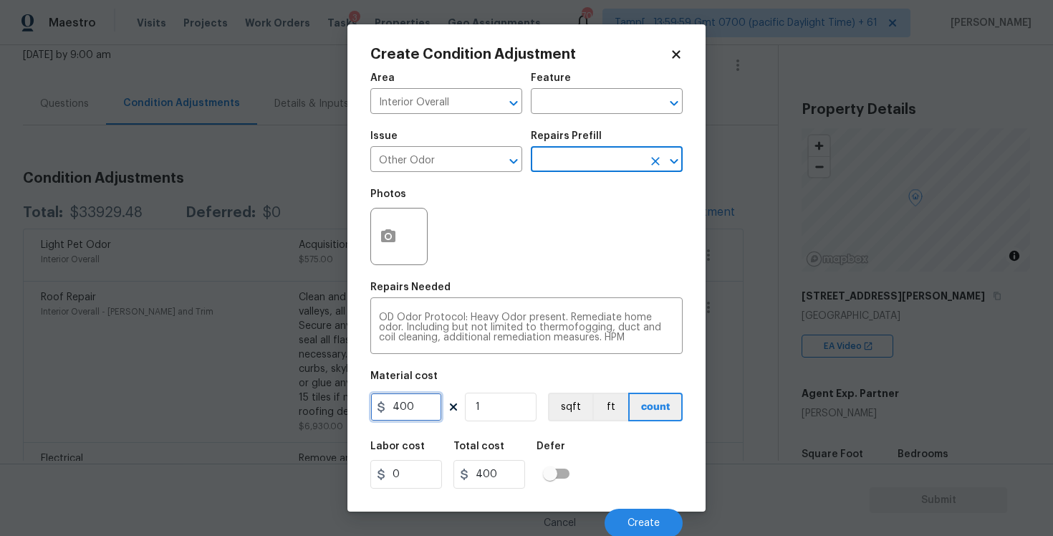
click at [420, 411] on input "400" at bounding box center [406, 407] width 72 height 29
type input "575"
click at [522, 431] on div "Area Interior Overall ​ Feature ​ Issue Other Odor ​ Repairs Prefill ​ Photos R…" at bounding box center [526, 300] width 312 height 473
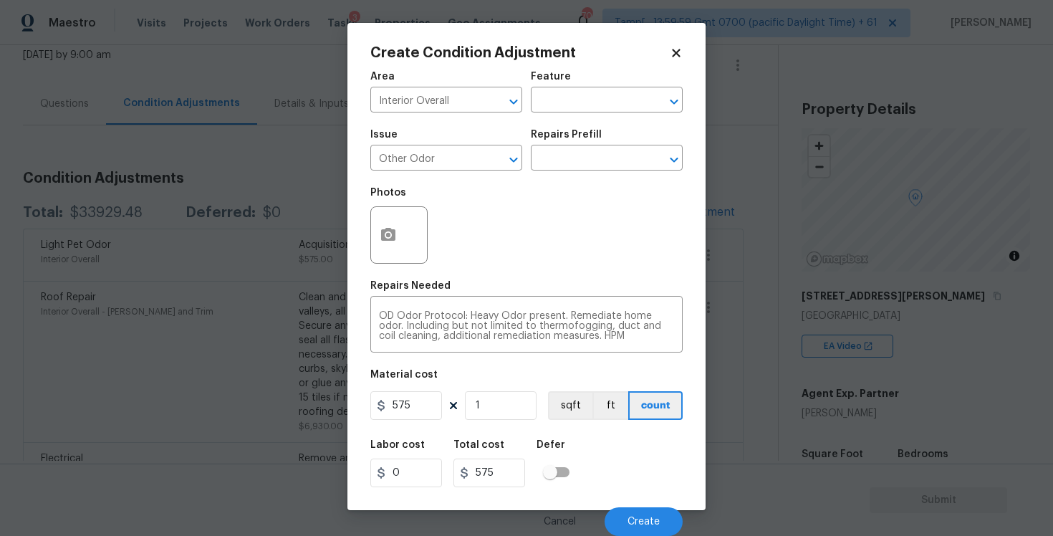
click at [643, 470] on div "Labor cost 0 Total cost 575 Defer" at bounding box center [526, 463] width 312 height 64
click at [651, 522] on span "Create" at bounding box center [644, 522] width 32 height 11
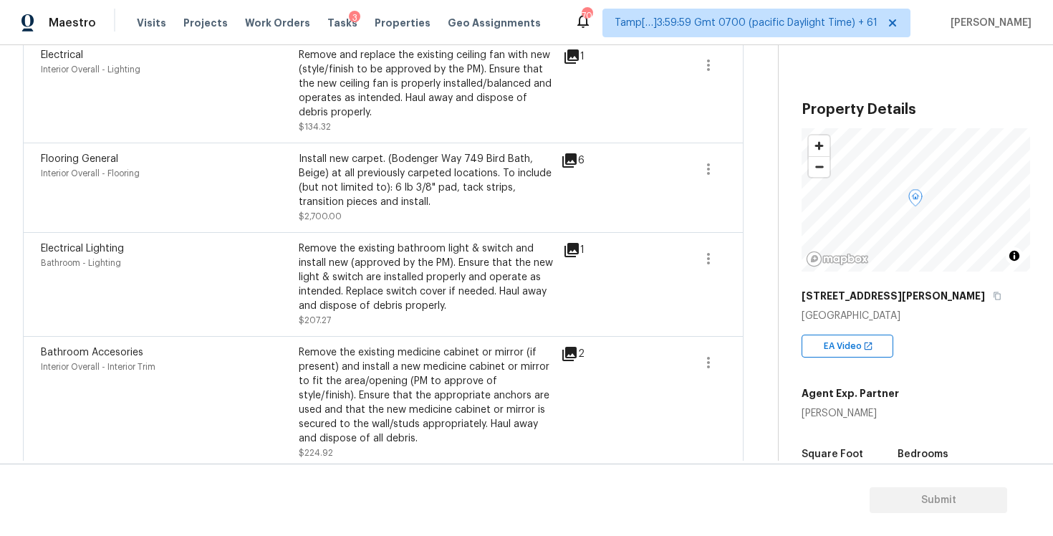
scroll to position [584, 0]
click at [168, 145] on div "Flooring General Interior Overall - Flooring Install new carpet. (Bodenger Way …" at bounding box center [383, 188] width 721 height 90
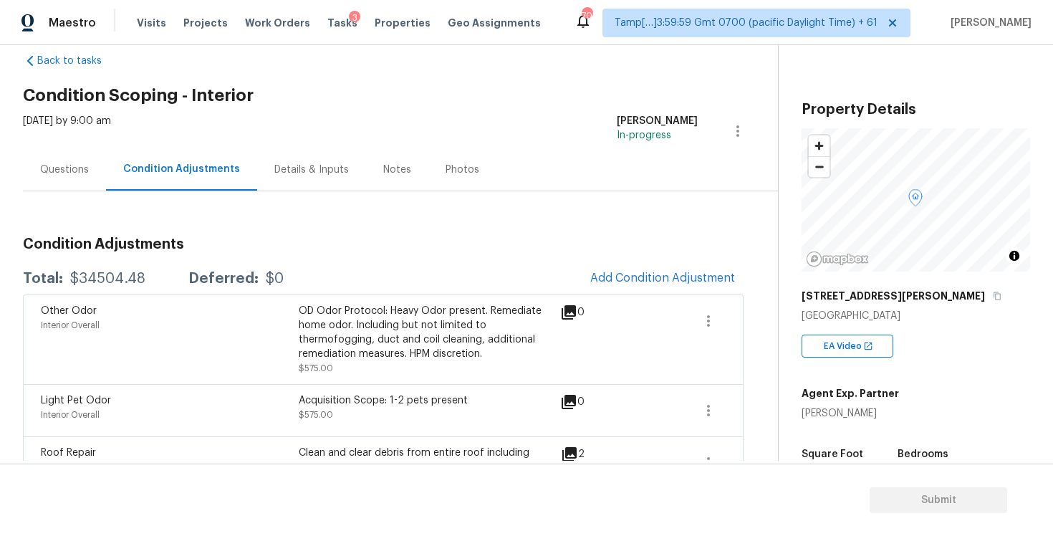
scroll to position [0, 0]
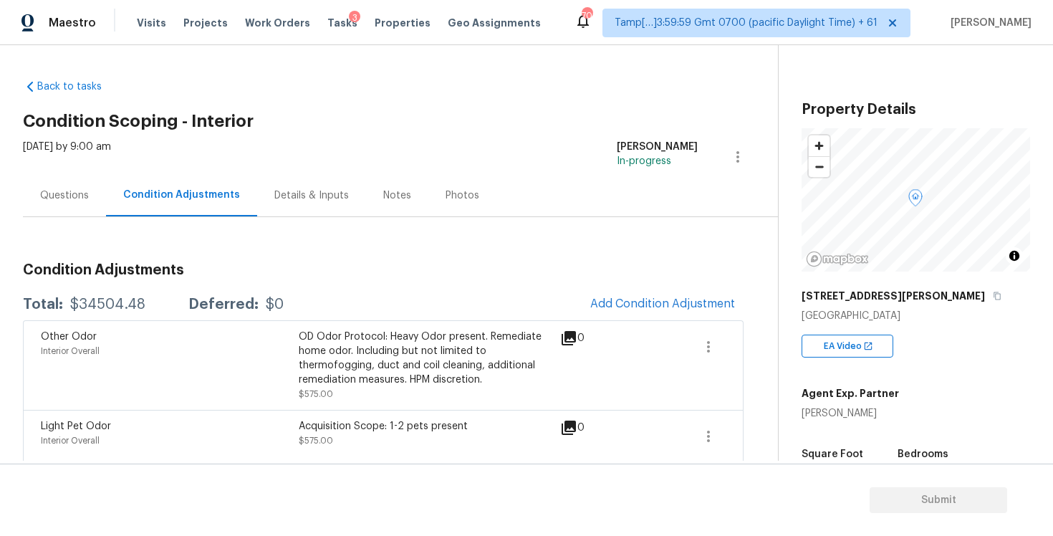
click at [97, 186] on div "Questions" at bounding box center [64, 195] width 83 height 42
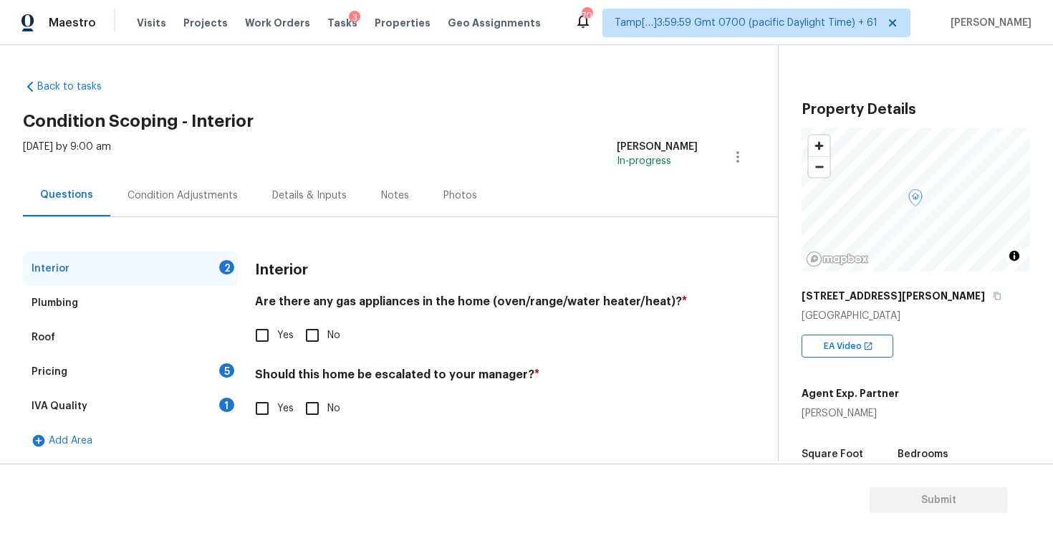
scroll to position [1, 0]
click at [272, 342] on input "Yes" at bounding box center [262, 334] width 30 height 30
checkbox input "true"
click at [312, 392] on input "No" at bounding box center [312, 407] width 30 height 30
checkbox input "true"
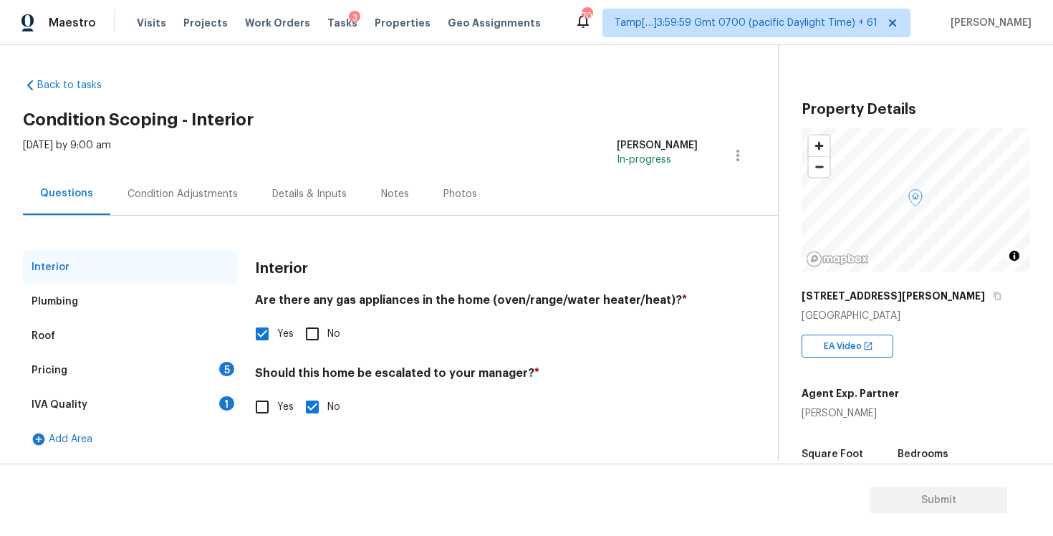
click at [173, 306] on div "Plumbing" at bounding box center [130, 301] width 215 height 34
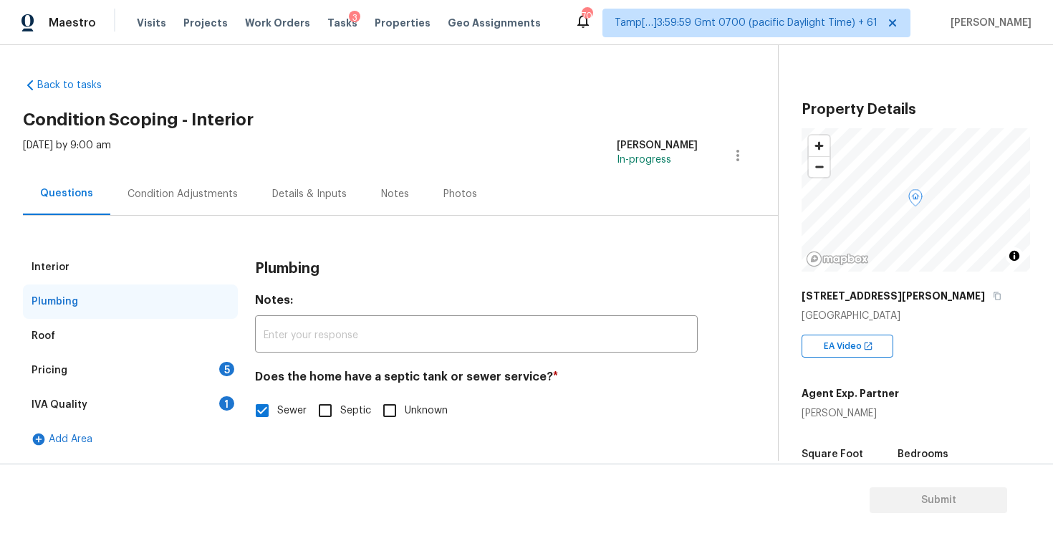
click at [201, 369] on div "Pricing 5" at bounding box center [130, 370] width 215 height 34
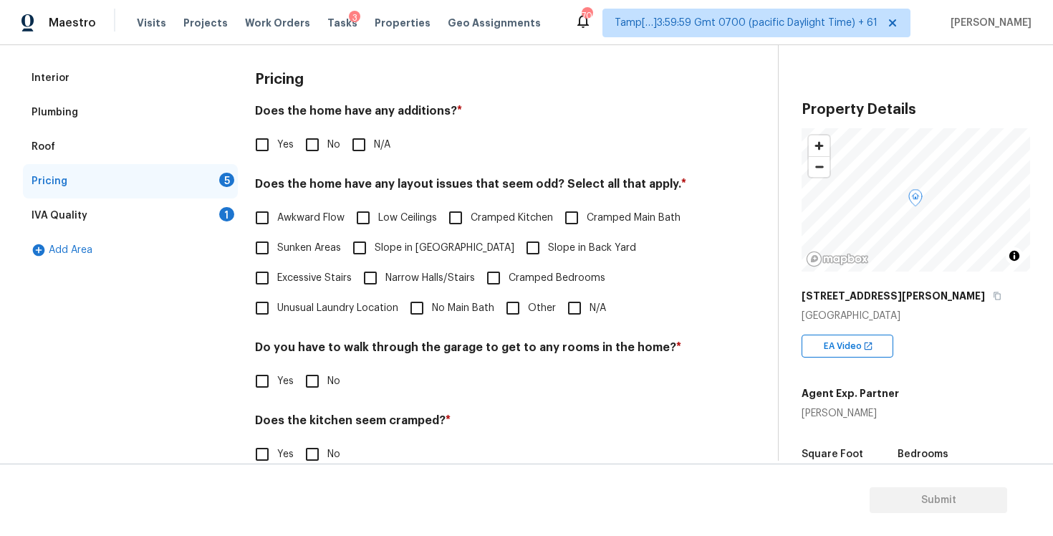
scroll to position [197, 0]
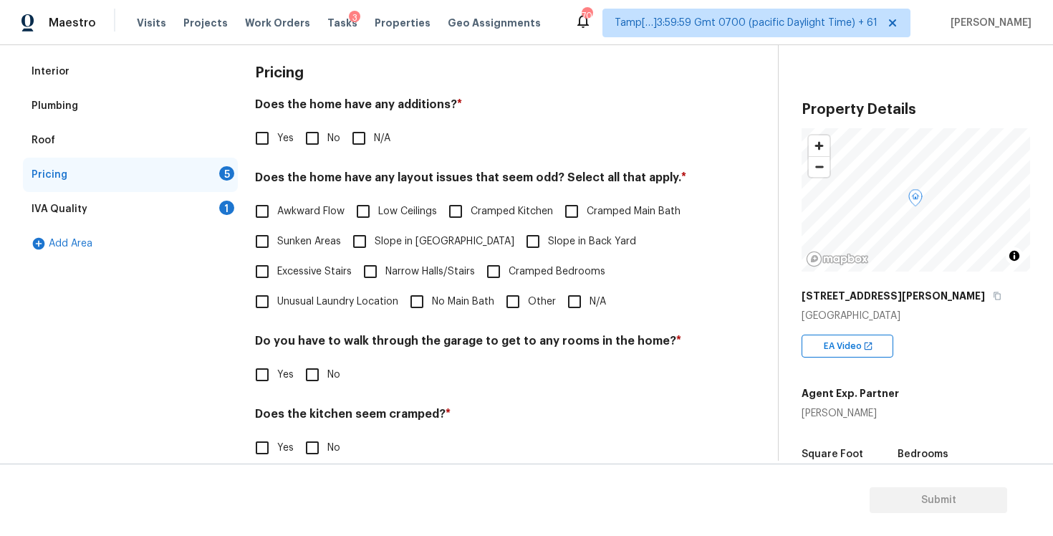
click at [312, 145] on input "No" at bounding box center [312, 138] width 30 height 30
checkbox input "true"
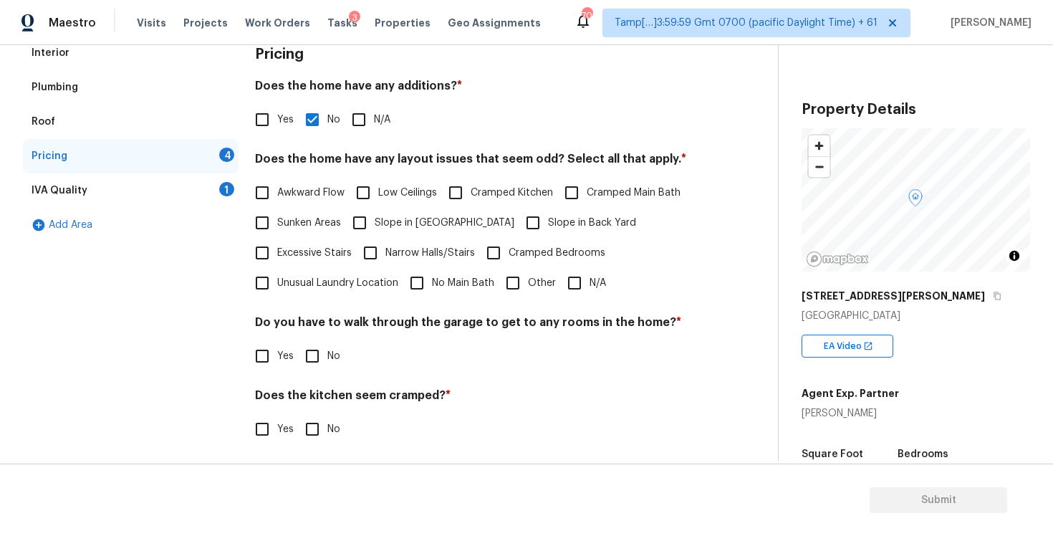
scroll to position [222, 0]
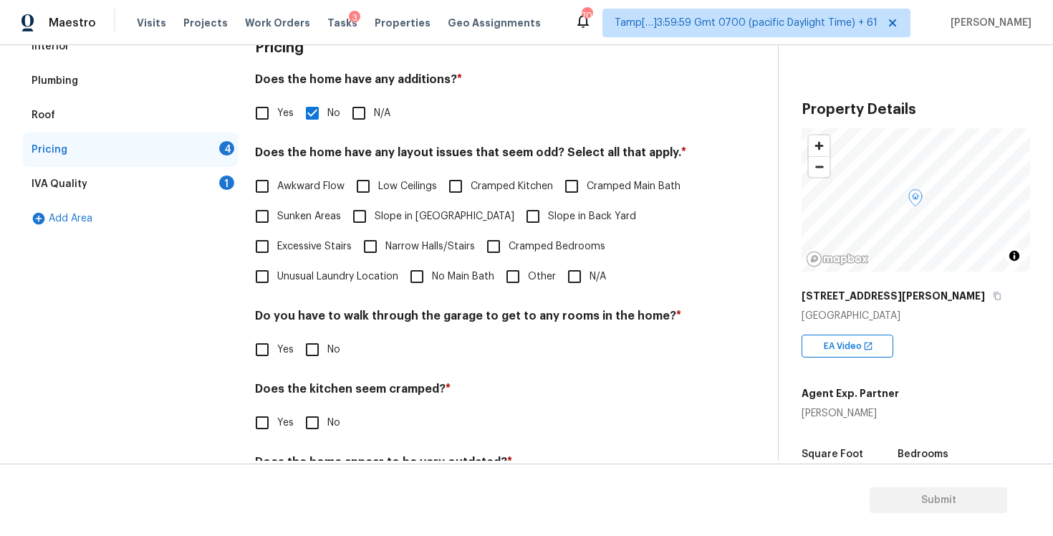
click at [577, 272] on input "N/A" at bounding box center [575, 277] width 30 height 30
checkbox input "true"
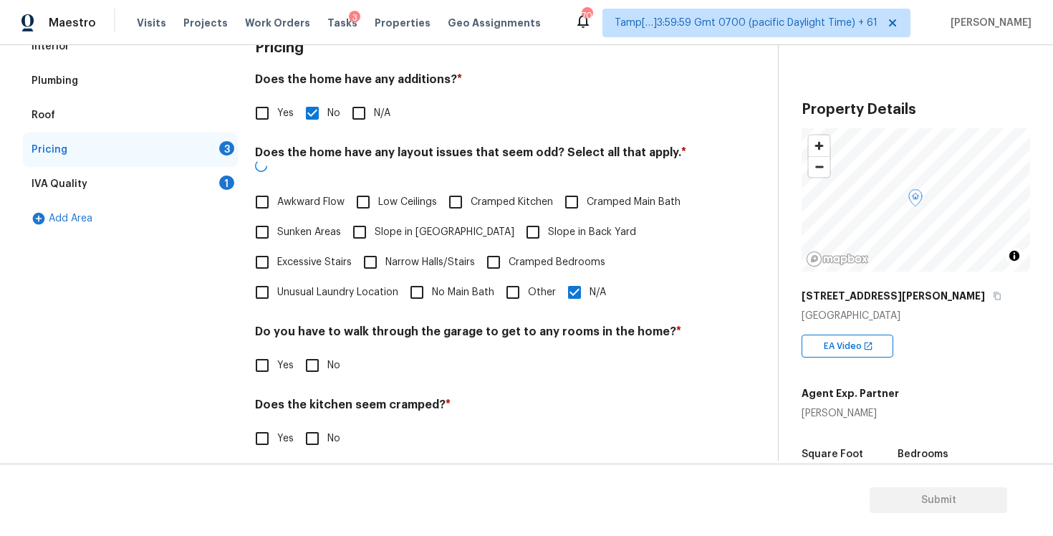
scroll to position [294, 0]
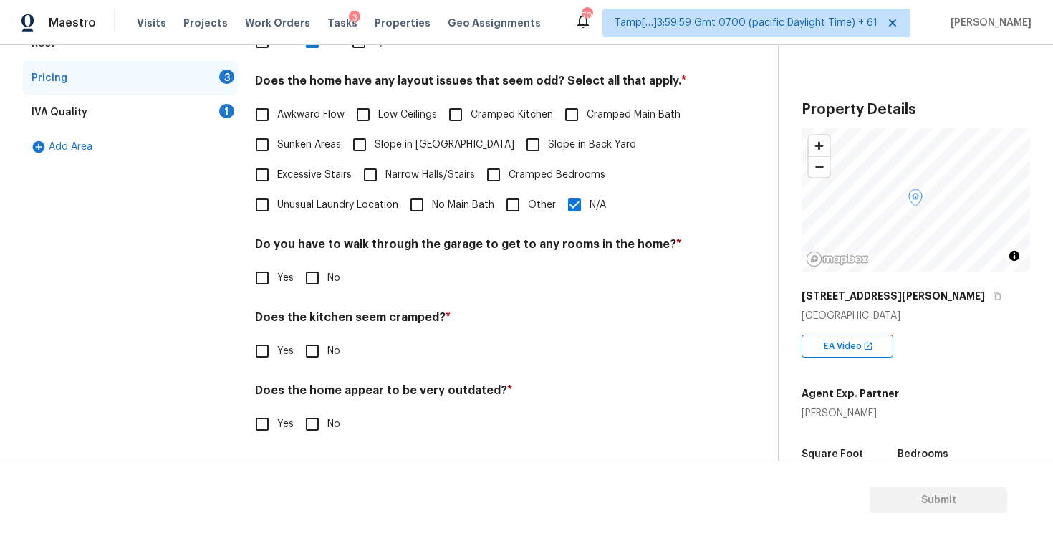
click at [319, 267] on input "No" at bounding box center [312, 278] width 30 height 30
checkbox input "true"
click at [307, 350] on input "No" at bounding box center [312, 351] width 30 height 30
checkbox input "true"
click at [312, 433] on input "No" at bounding box center [312, 424] width 30 height 30
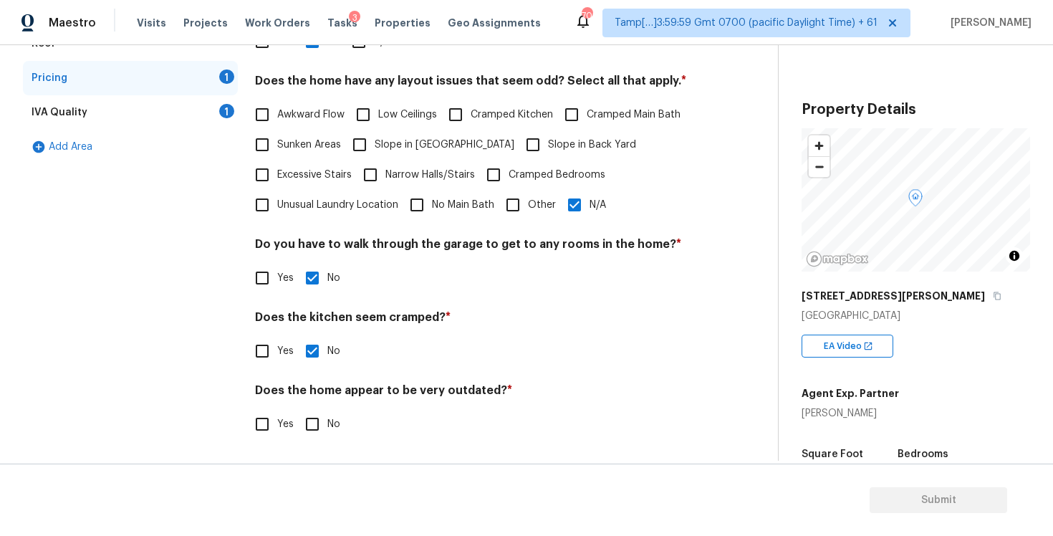
checkbox input "true"
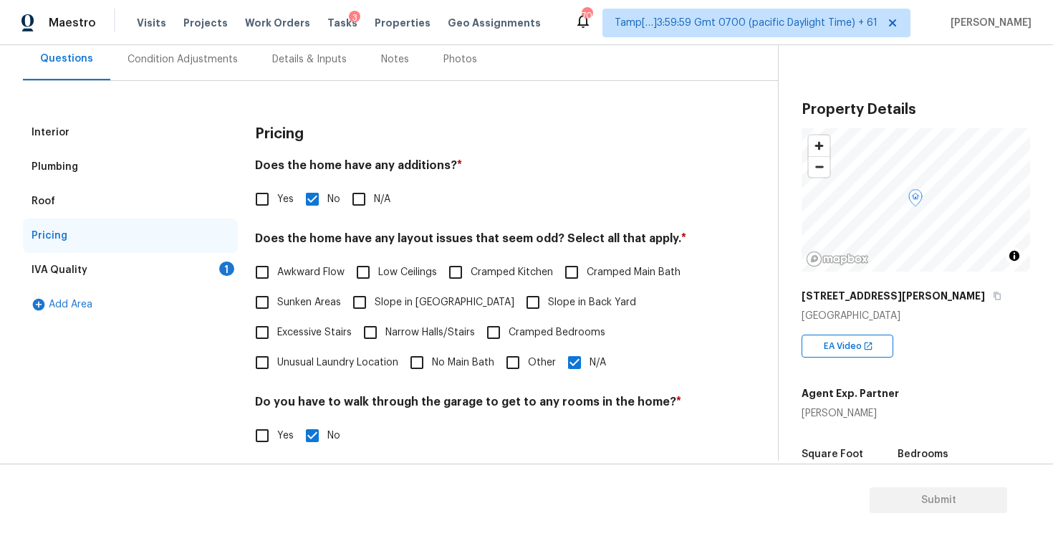
scroll to position [134, 0]
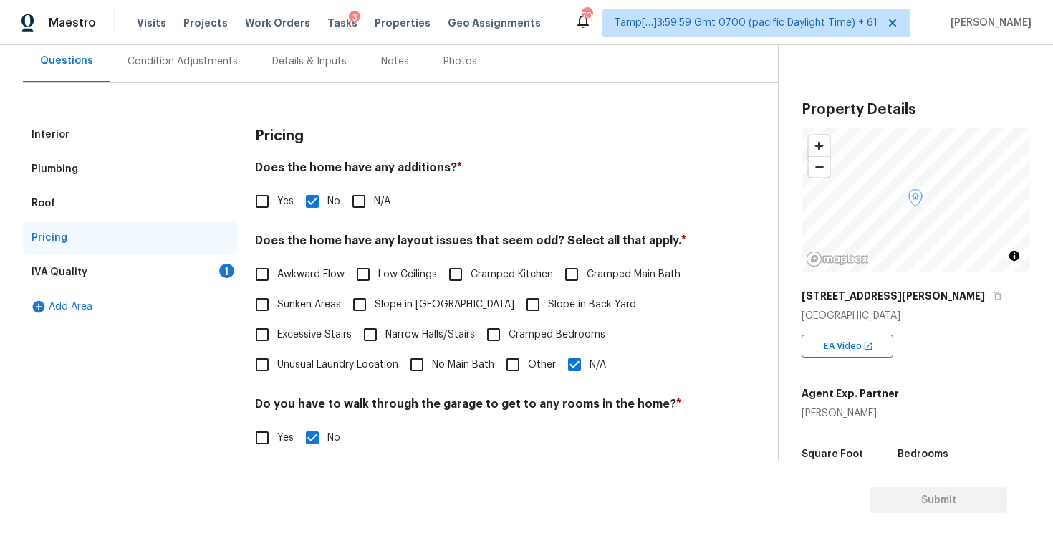
click at [225, 282] on div "IVA Quality 1" at bounding box center [130, 272] width 215 height 34
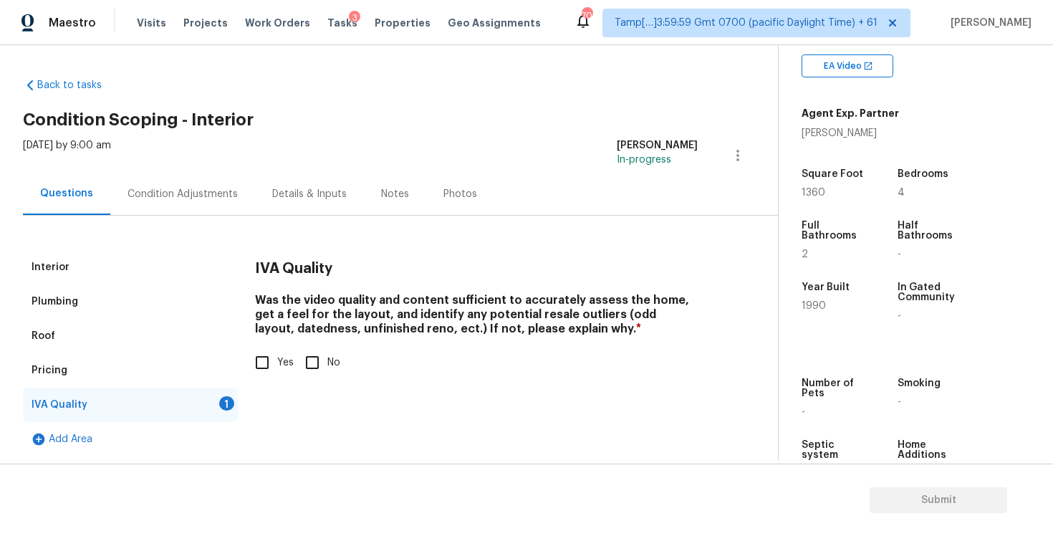
scroll to position [281, 0]
drag, startPoint x: 793, startPoint y: 302, endPoint x: 837, endPoint y: 302, distance: 43.7
click at [837, 302] on div "Property Details © Mapbox © OpenStreetMap Improve this map [STREET_ADDRESS][PER…" at bounding box center [904, 135] width 251 height 742
click at [256, 365] on input "Yes" at bounding box center [262, 362] width 30 height 30
checkbox input "true"
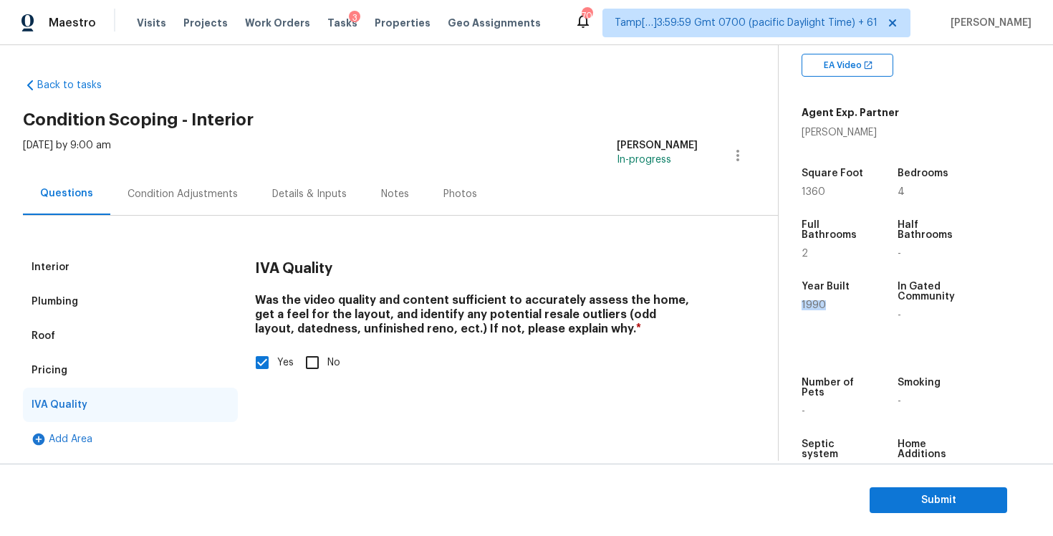
click at [181, 194] on div "Condition Adjustments" at bounding box center [183, 194] width 110 height 14
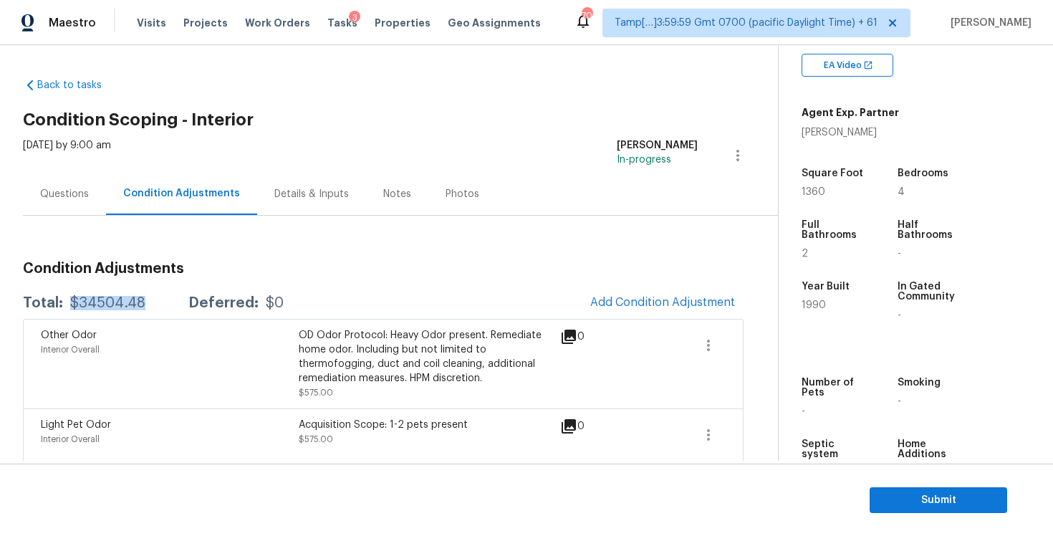
drag, startPoint x: 72, startPoint y: 306, endPoint x: 155, endPoint y: 306, distance: 83.1
click at [155, 306] on div "Total: $34504.48 Deferred: $0" at bounding box center [153, 303] width 261 height 14
copy div "$34504.48"
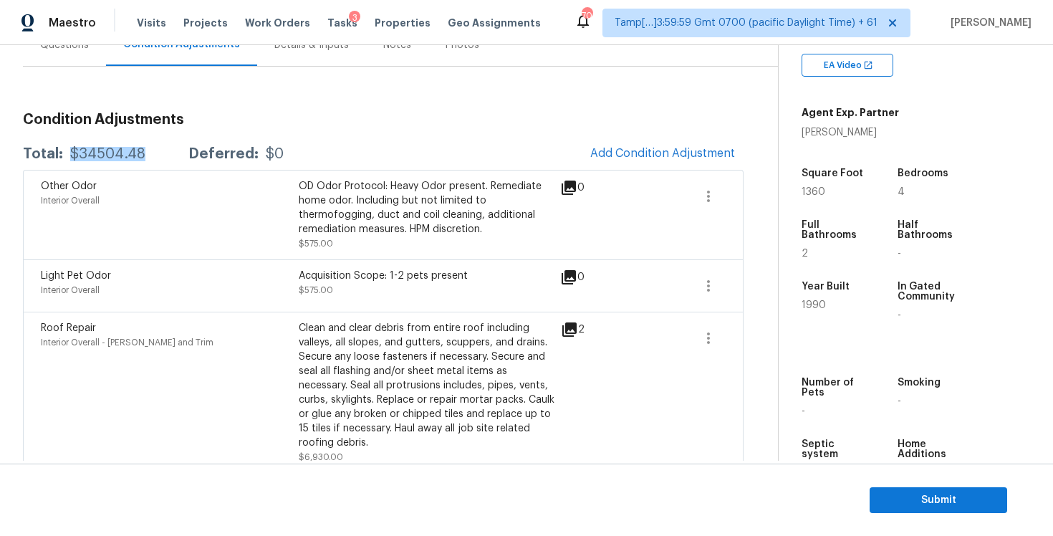
scroll to position [153, 0]
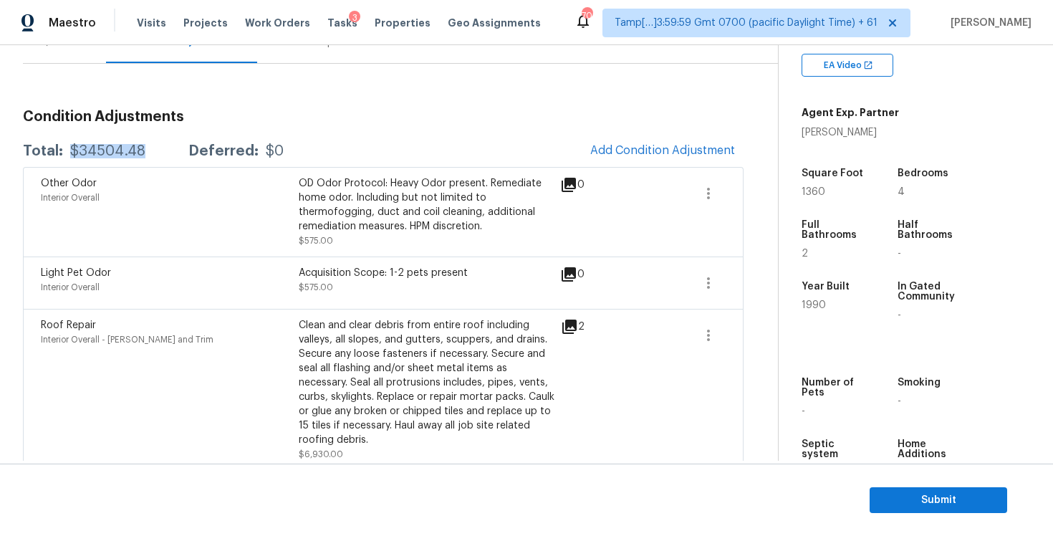
click at [471, 259] on div "Light Pet Odor Interior Overall Acquisition Scope: 1-2 pets present $575.00 0" at bounding box center [383, 282] width 721 height 52
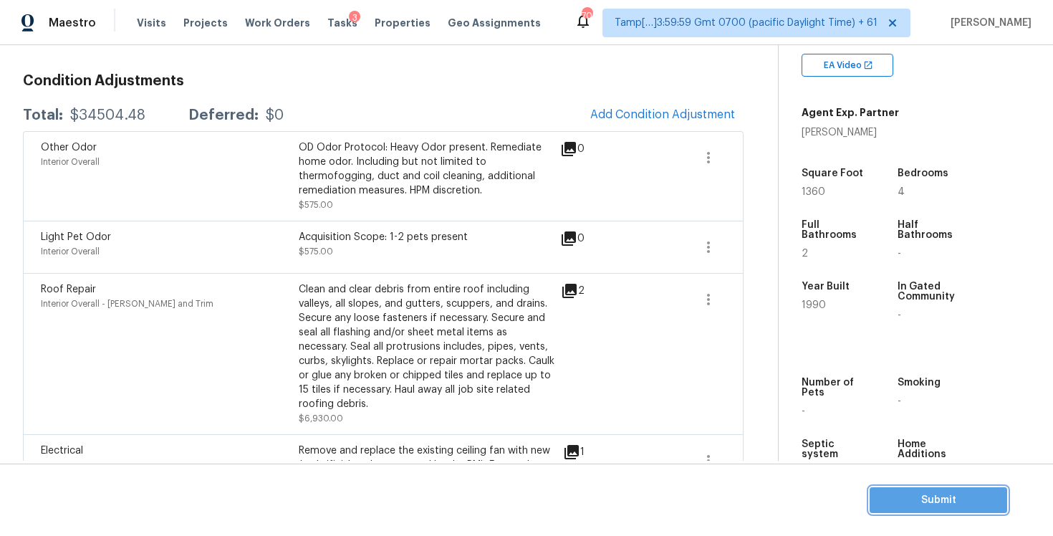
click at [918, 509] on button "Submit" at bounding box center [939, 500] width 138 height 27
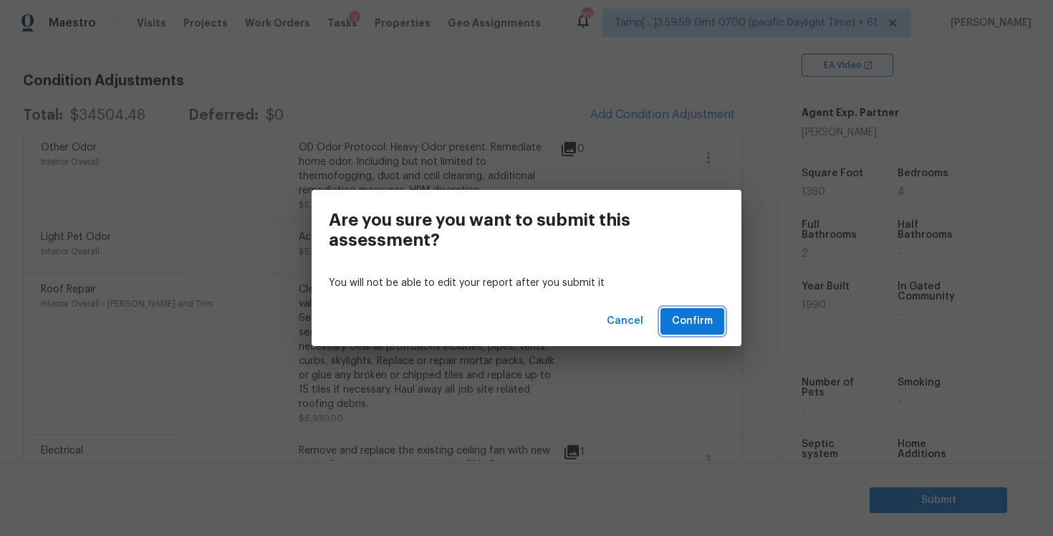
click at [720, 320] on button "Confirm" at bounding box center [693, 321] width 64 height 27
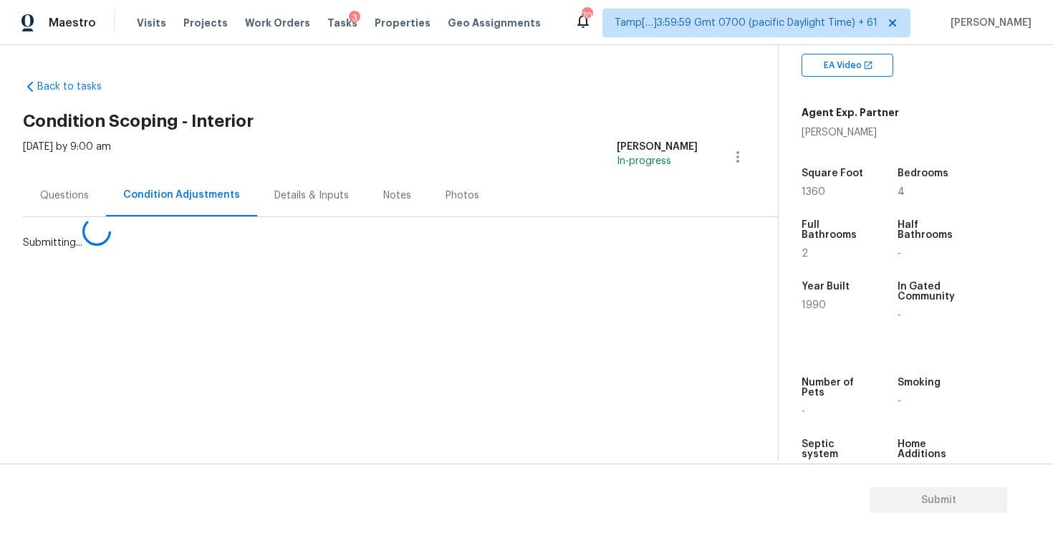
scroll to position [0, 0]
